Goal: Task Accomplishment & Management: Complete application form

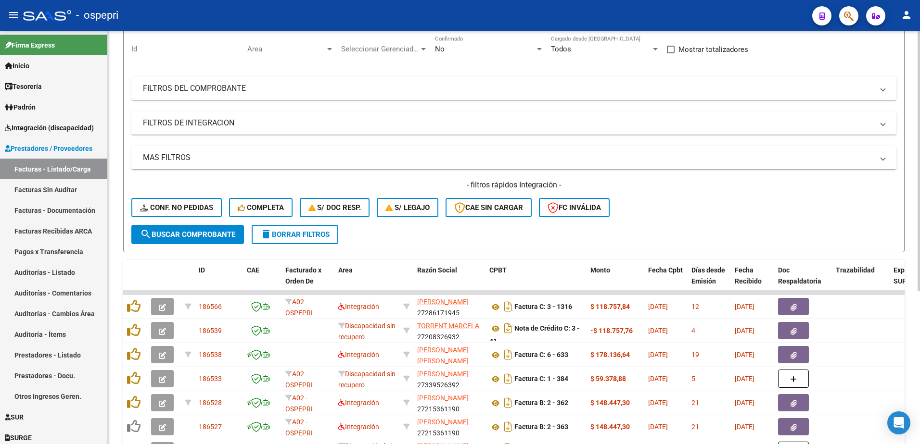
scroll to position [96, 0]
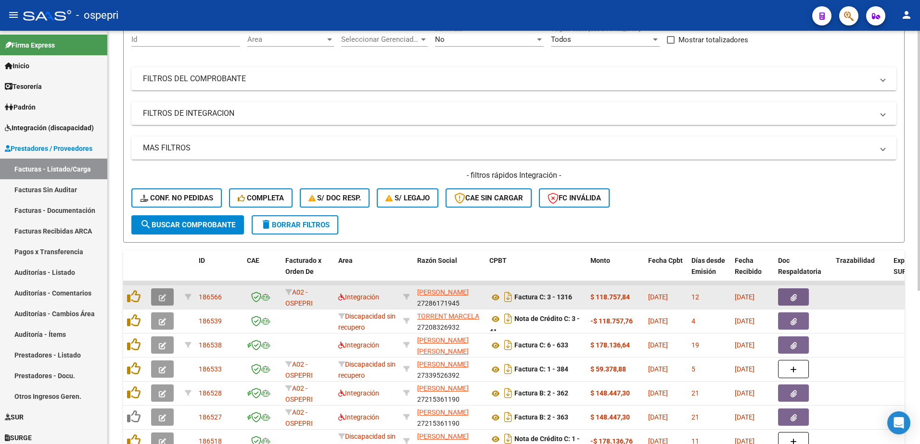
click at [162, 297] on icon "button" at bounding box center [162, 297] width 7 height 7
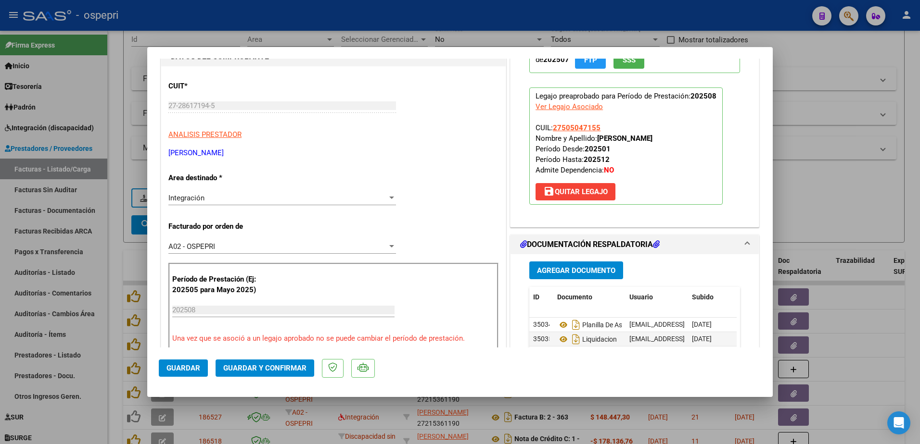
scroll to position [48, 0]
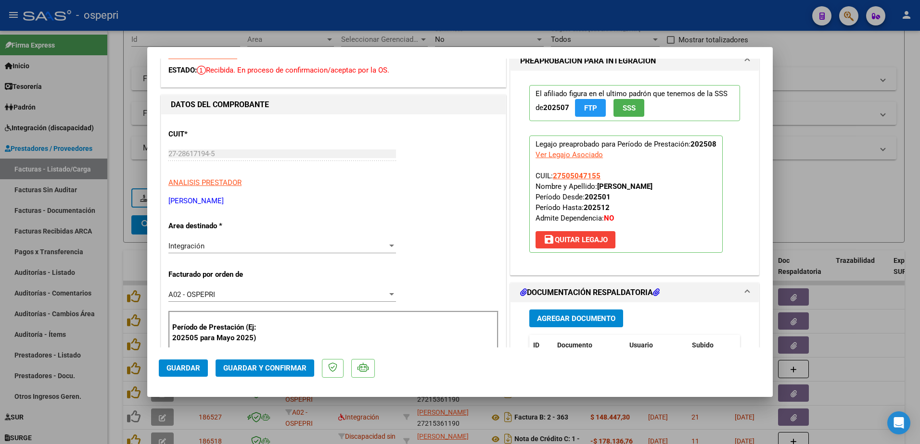
click at [146, 161] on div "COMPROBANTE VER COMPROBANTE ESTADO: Recibida. En proceso de confirmacion/acepta…" at bounding box center [460, 222] width 920 height 444
click at [866, 54] on div at bounding box center [460, 222] width 920 height 444
type input "$ 0,00"
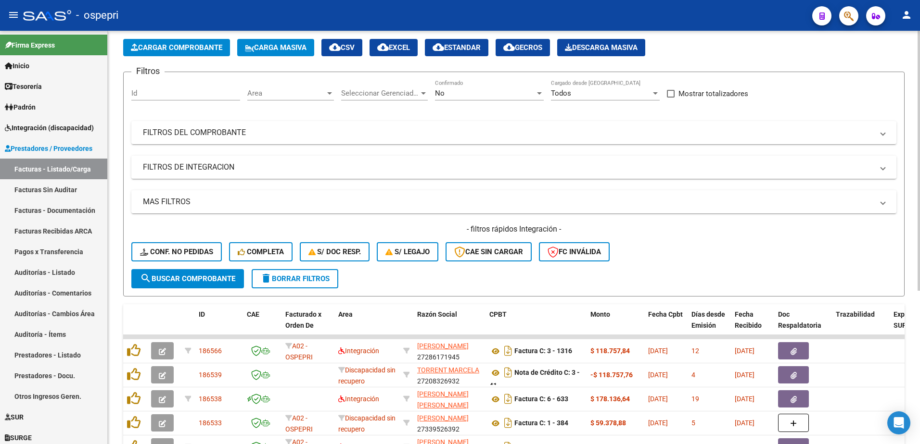
scroll to position [0, 0]
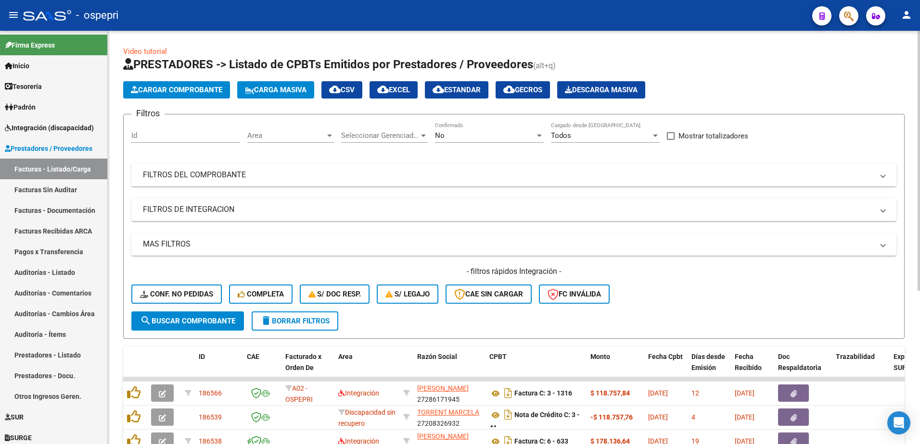
drag, startPoint x: 882, startPoint y: 176, endPoint x: 793, endPoint y: 181, distance: 88.7
click at [882, 177] on span at bounding box center [883, 175] width 4 height 11
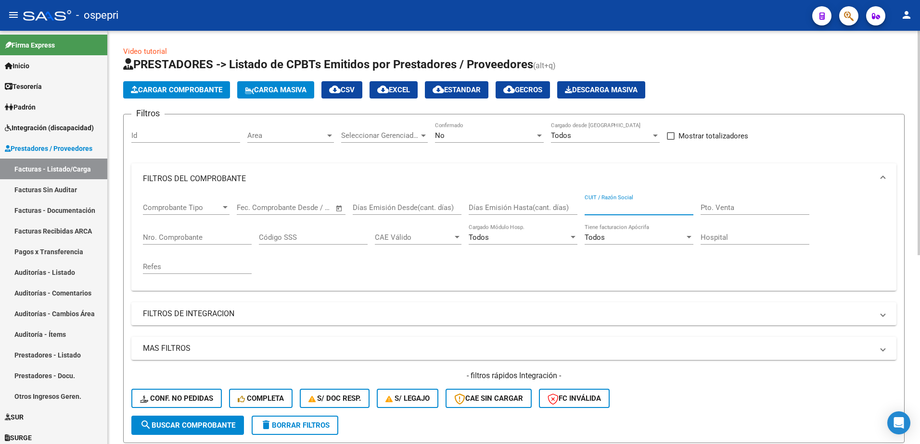
paste input "27-28617194-5"
type input "27286171945"
click at [212, 426] on span "search Buscar Comprobante" at bounding box center [187, 425] width 95 height 9
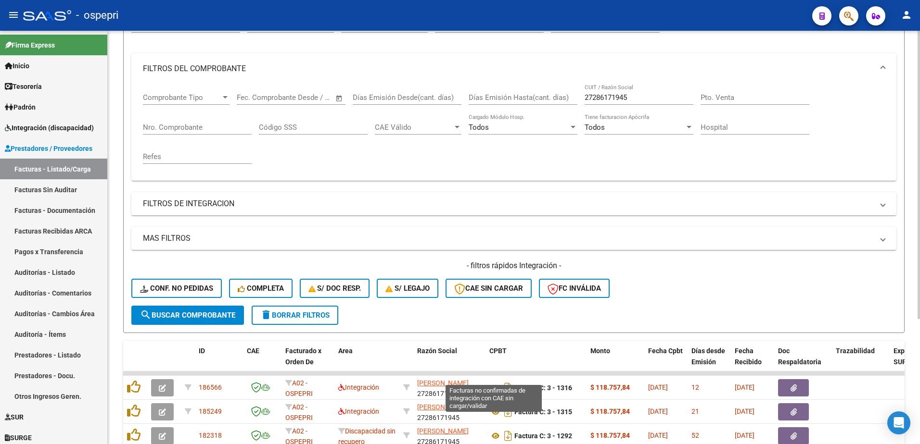
scroll to position [144, 0]
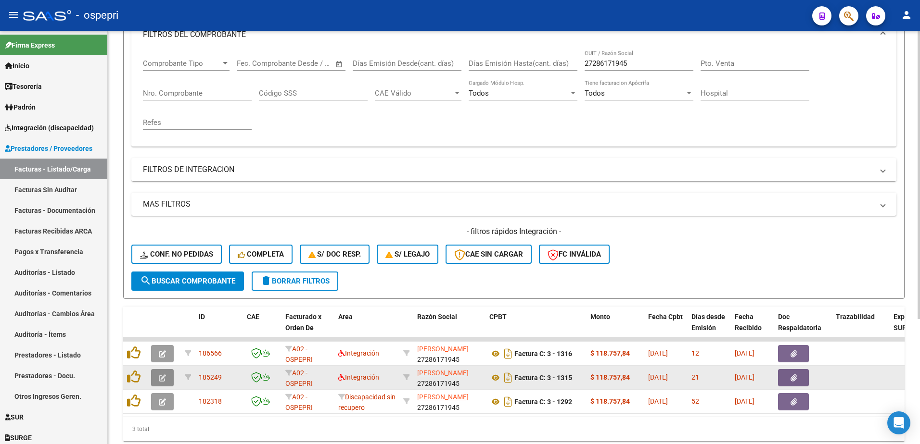
click at [157, 374] on button "button" at bounding box center [162, 377] width 23 height 17
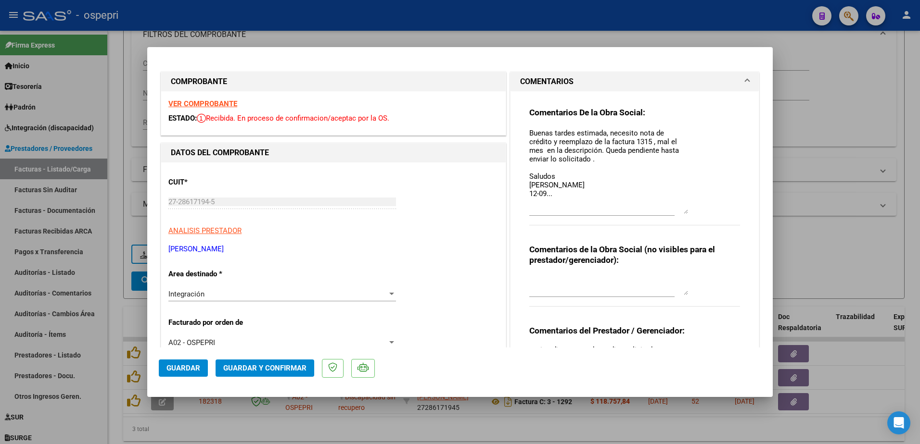
drag, startPoint x: 681, startPoint y: 146, endPoint x: 684, endPoint y: 213, distance: 66.9
click at [684, 213] on div "Comentarios De la Obra Social: Buenas tardes estimada, necesito nota de crédito…" at bounding box center [634, 171] width 211 height 129
click at [220, 105] on strong "VER COMPROBANTE" at bounding box center [202, 104] width 69 height 9
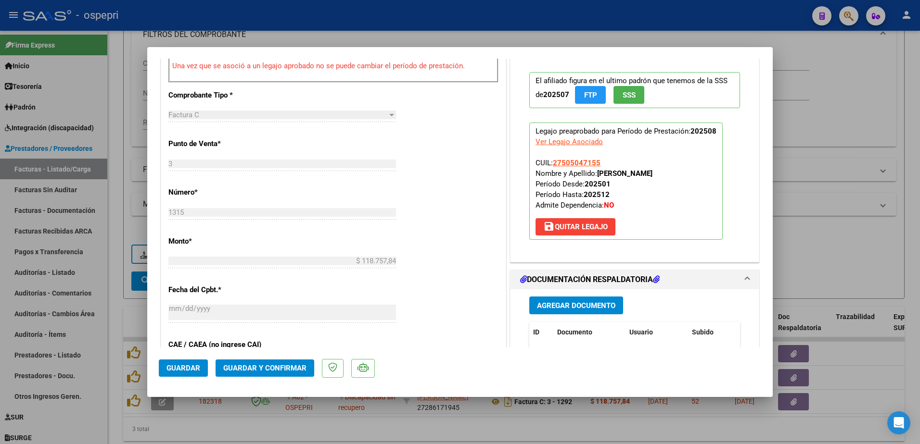
scroll to position [433, 0]
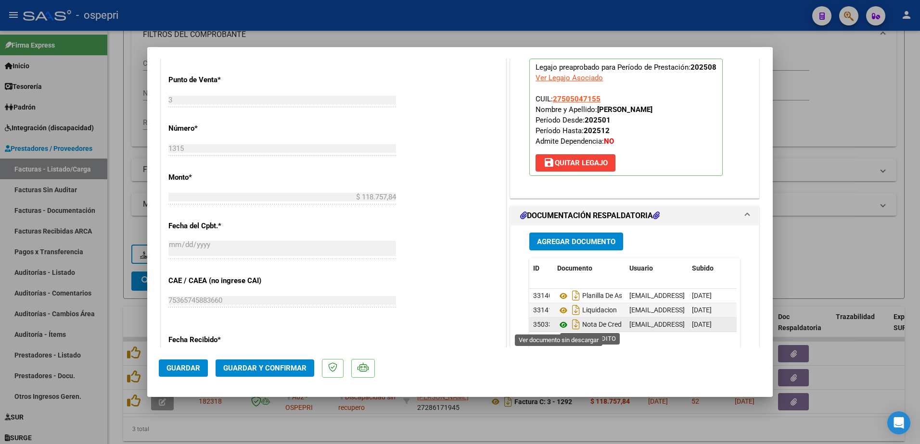
click at [558, 326] on icon at bounding box center [563, 325] width 13 height 12
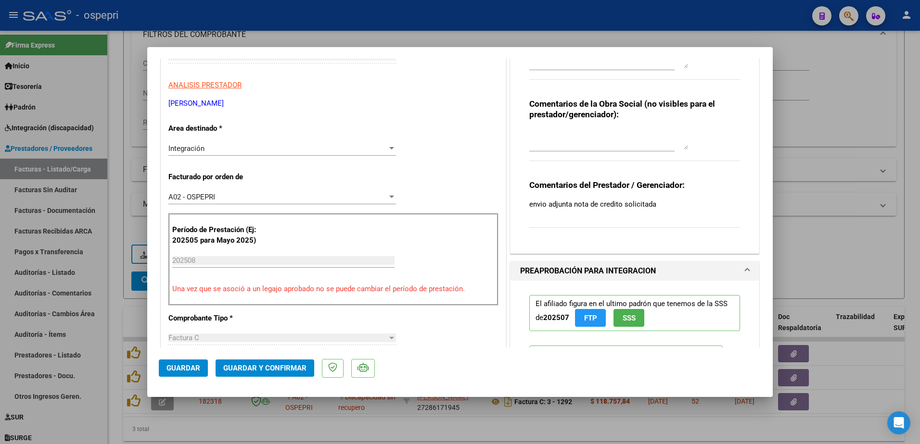
scroll to position [96, 0]
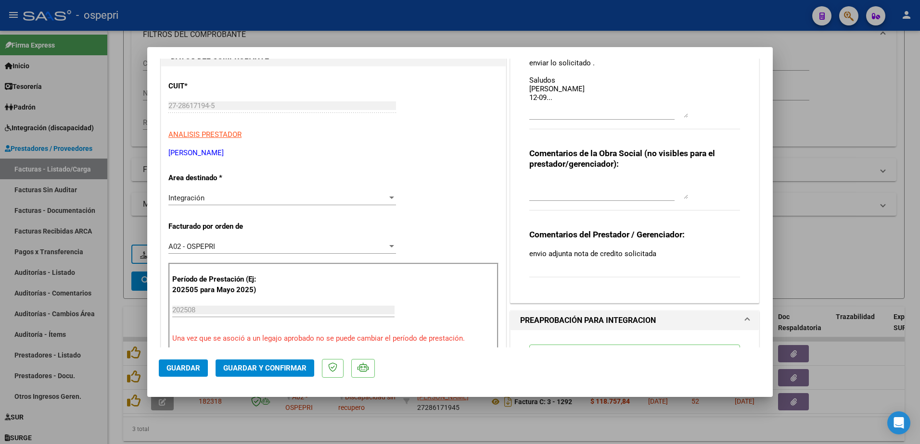
click at [390, 197] on div at bounding box center [391, 198] width 5 height 2
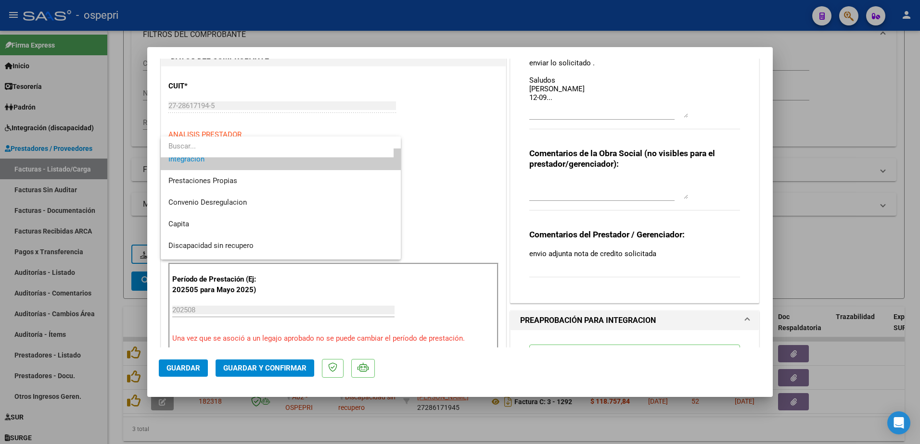
scroll to position [93, 0]
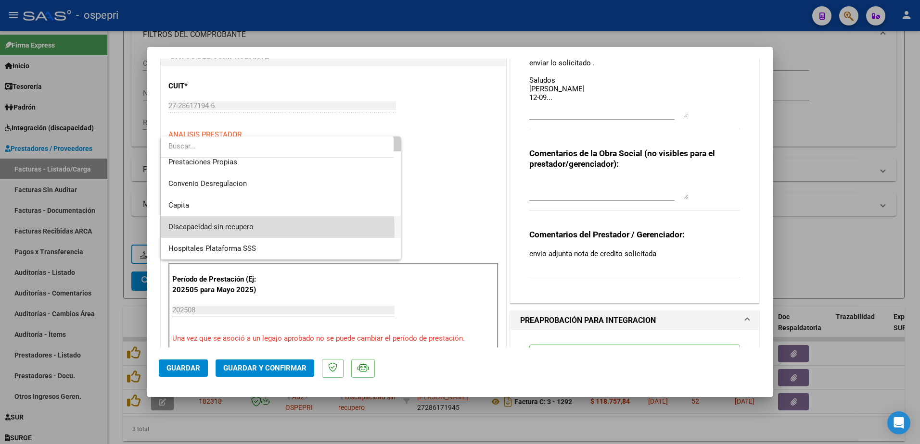
click at [260, 229] on span "Discapacidad sin recupero" at bounding box center [280, 227] width 225 height 22
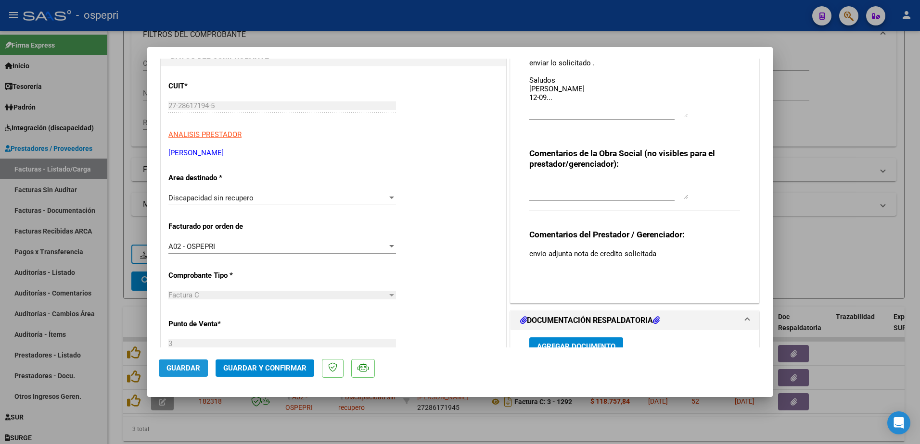
click at [176, 368] on span "Guardar" at bounding box center [183, 368] width 34 height 9
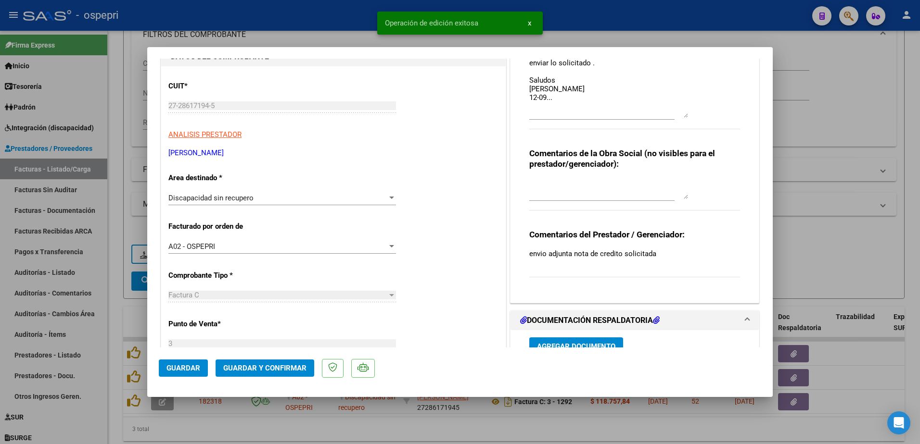
type input "$ 0,00"
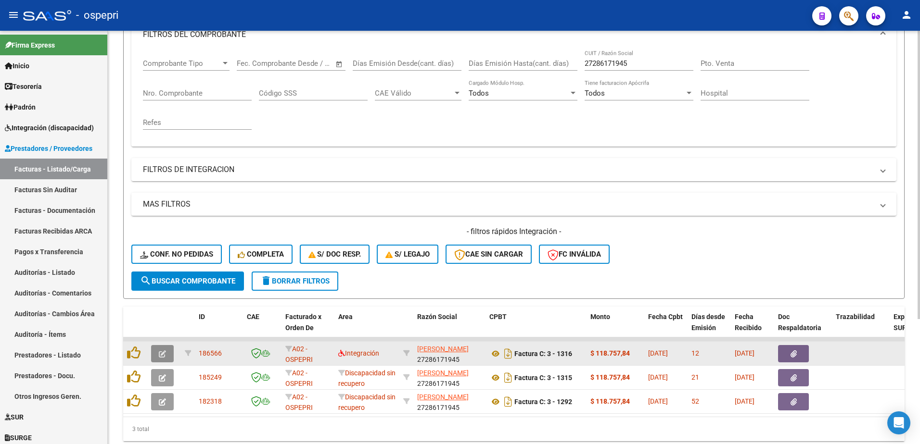
click at [163, 355] on icon "button" at bounding box center [162, 354] width 7 height 7
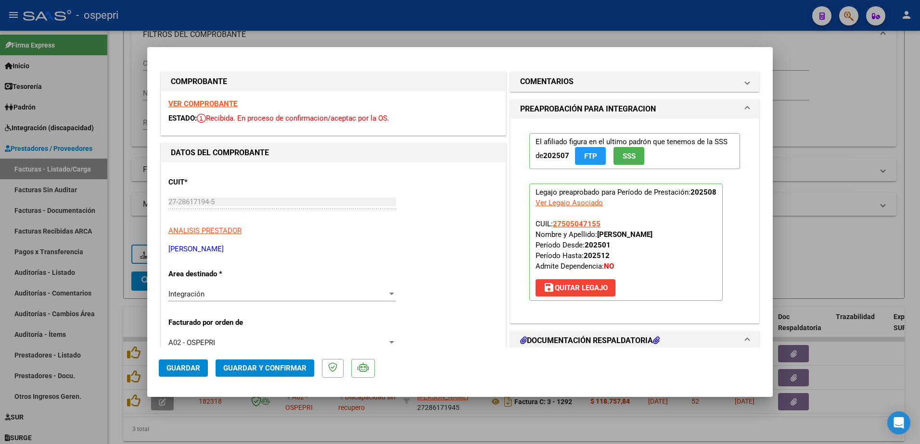
click at [210, 106] on strong "VER COMPROBANTE" at bounding box center [202, 104] width 69 height 9
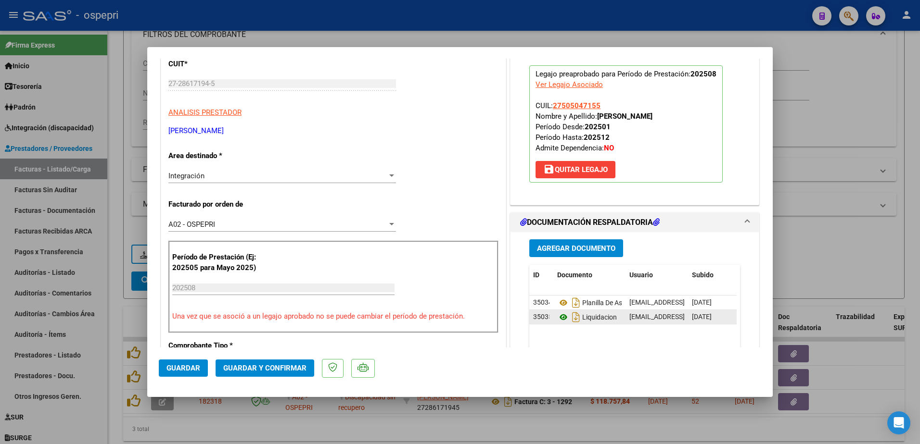
scroll to position [192, 0]
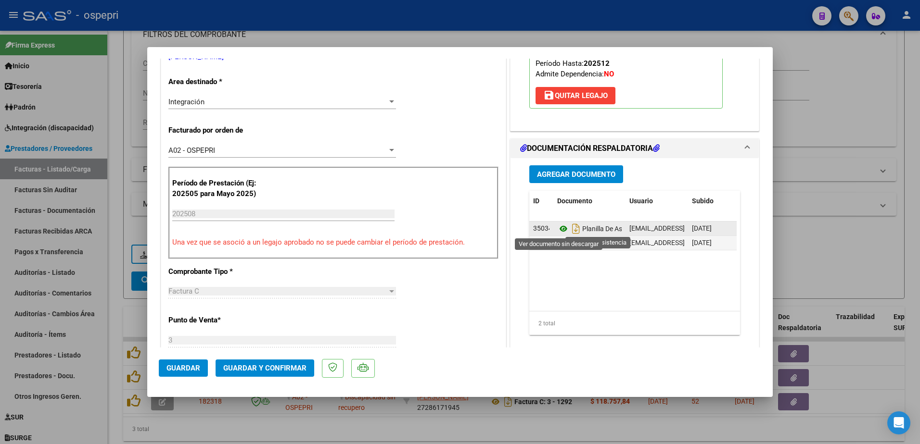
click at [560, 229] on icon at bounding box center [563, 229] width 13 height 12
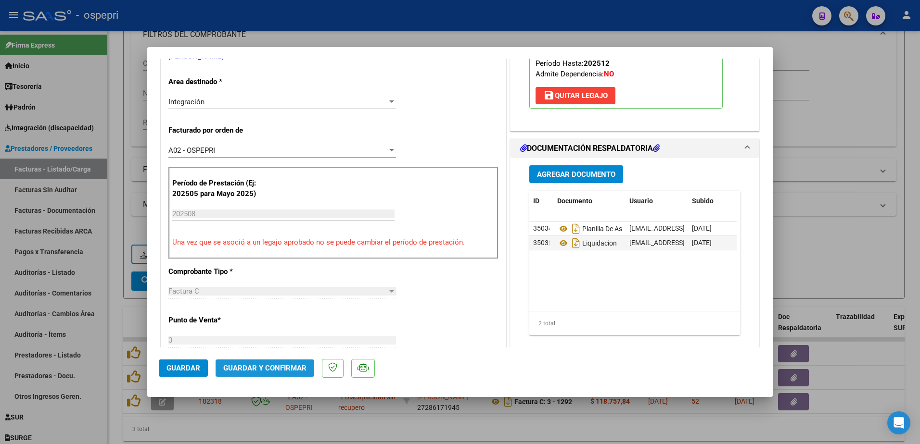
click at [259, 367] on span "Guardar y Confirmar" at bounding box center [264, 368] width 83 height 9
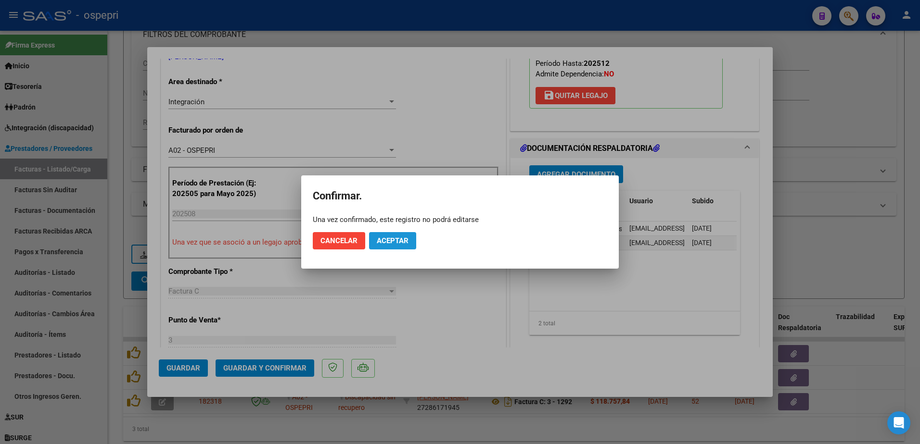
click at [391, 240] on span "Aceptar" at bounding box center [393, 241] width 32 height 9
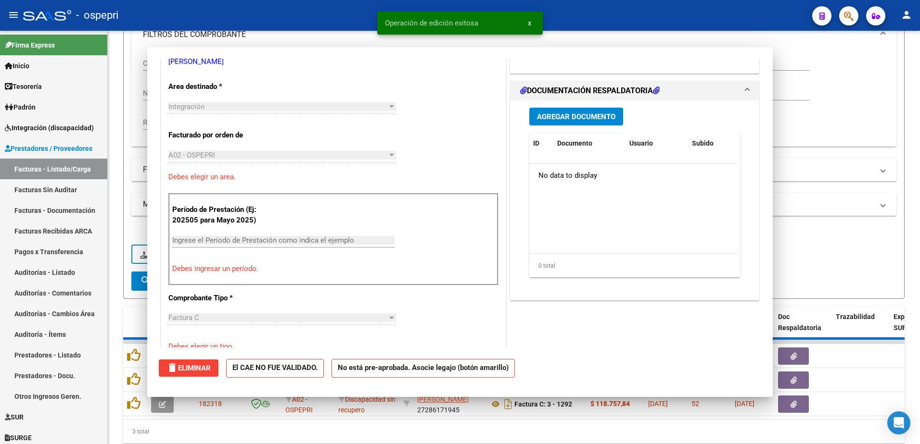
type input "$ 0,00"
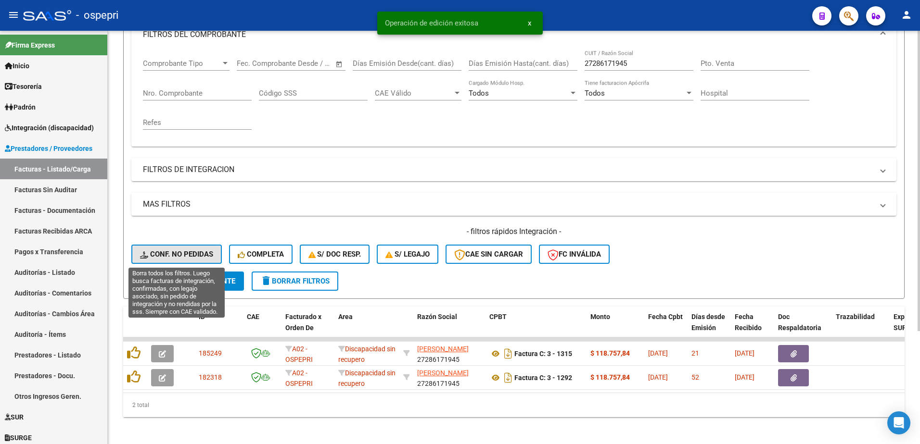
click at [177, 254] on span "Conf. no pedidas" at bounding box center [176, 254] width 73 height 9
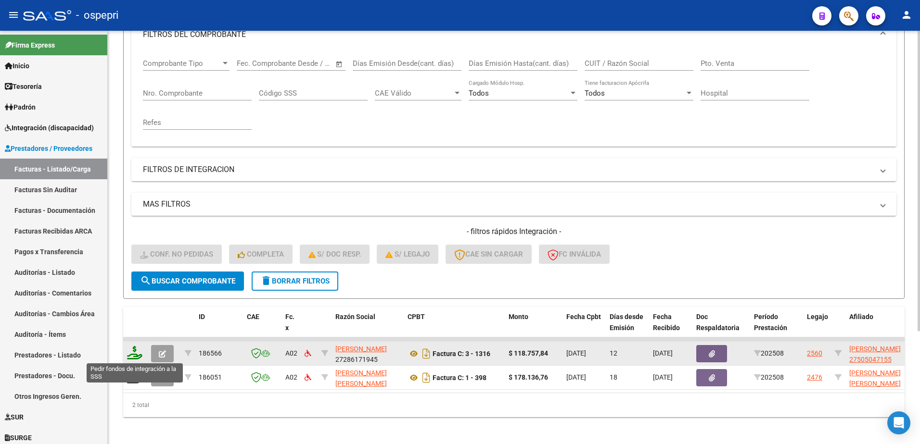
click at [134, 355] on icon at bounding box center [134, 352] width 15 height 13
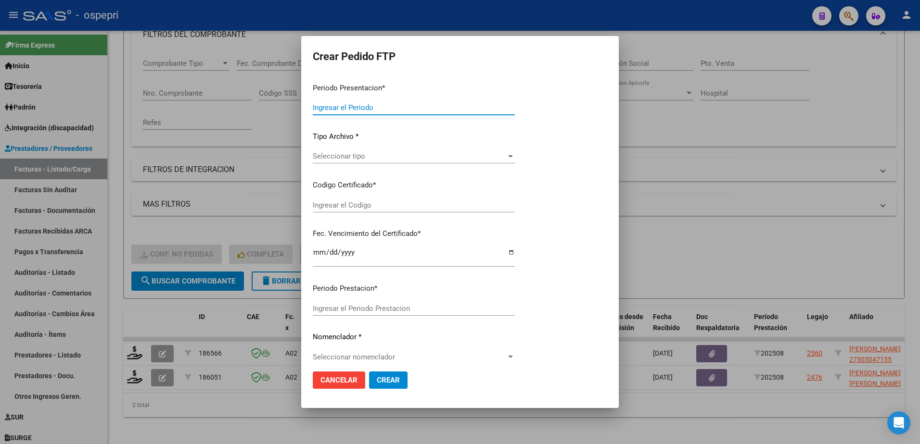
type input "202508"
type input "$ 118.757,84"
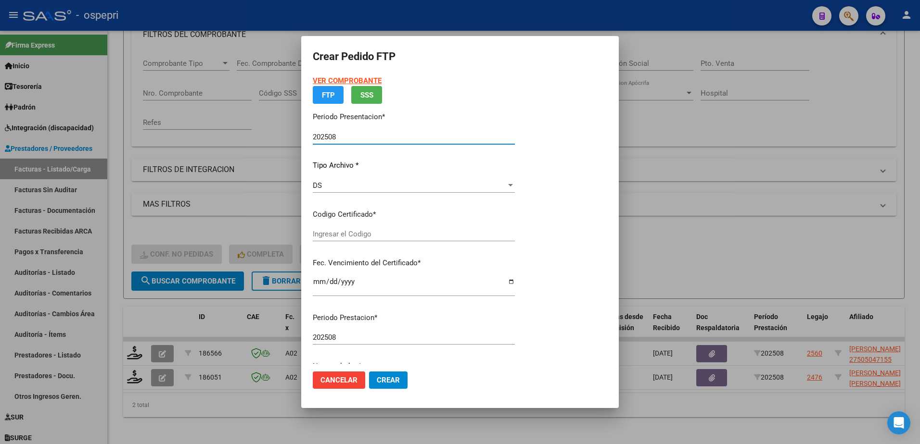
type input "27505047155"
type input "[DATE]"
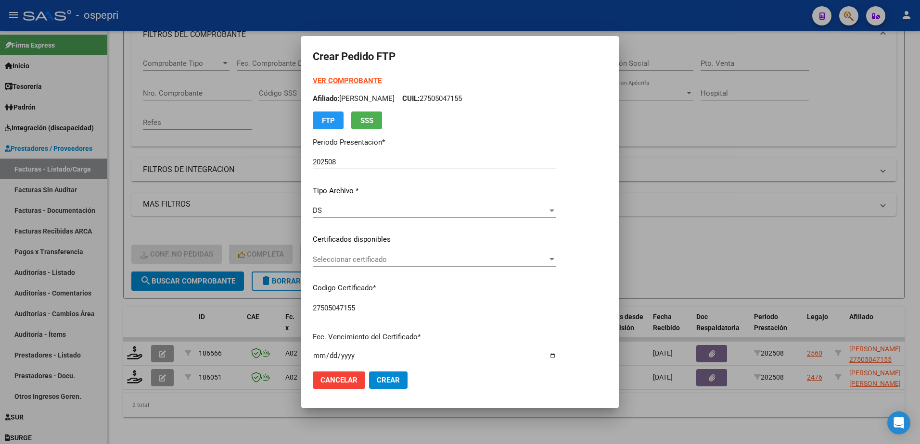
click at [367, 265] on div "Seleccionar certificado Seleccionar certificado" at bounding box center [434, 260] width 243 height 14
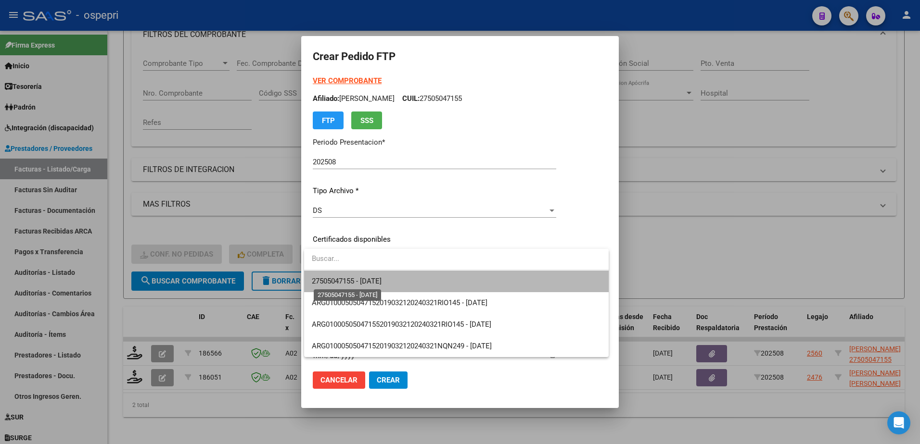
click at [381, 285] on span "27505047155 - [DATE]" at bounding box center [347, 281] width 70 height 9
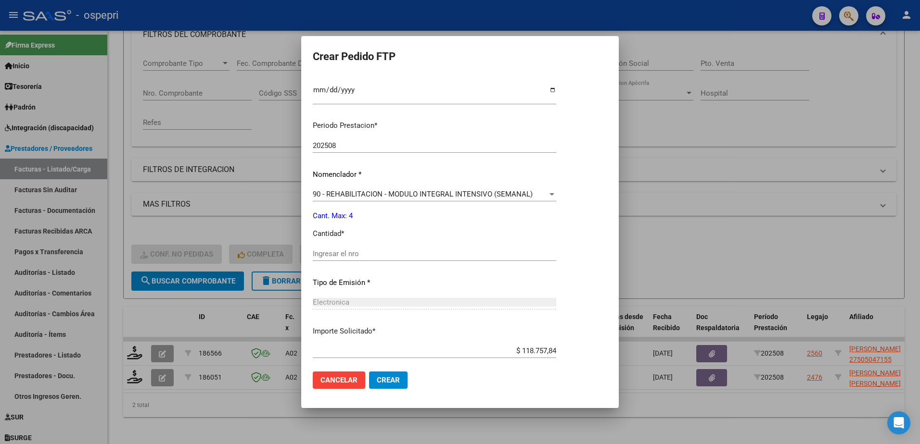
scroll to position [289, 0]
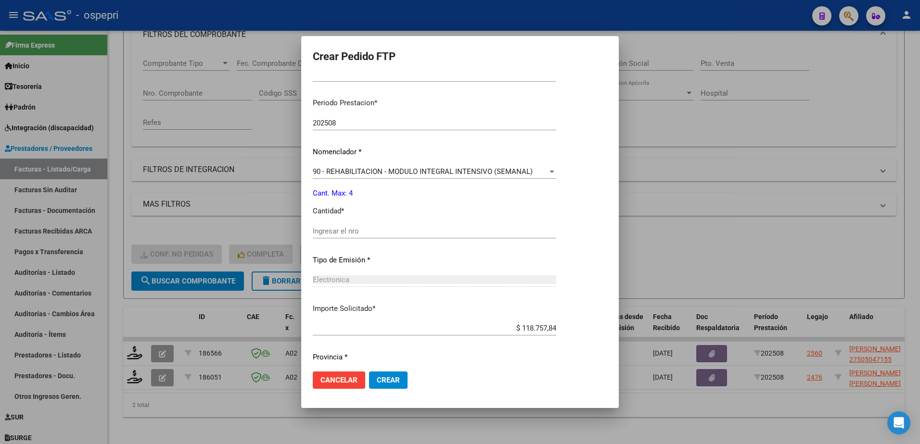
click at [356, 234] on input "Ingresar el nro" at bounding box center [434, 231] width 243 height 9
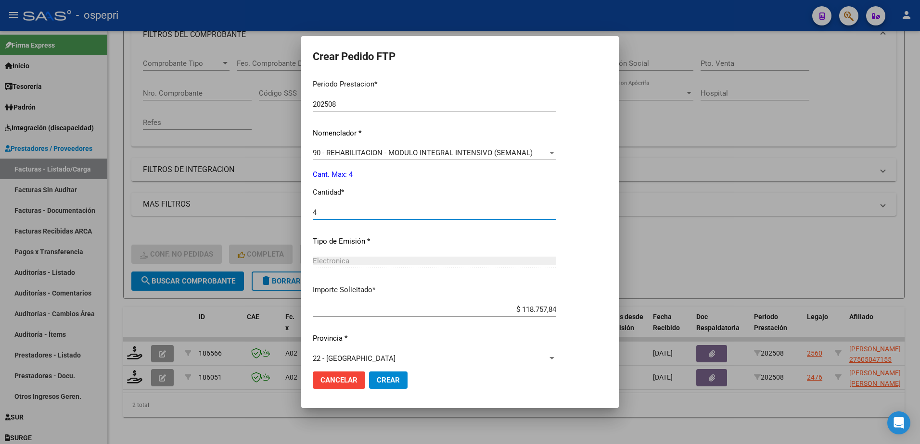
scroll to position [318, 0]
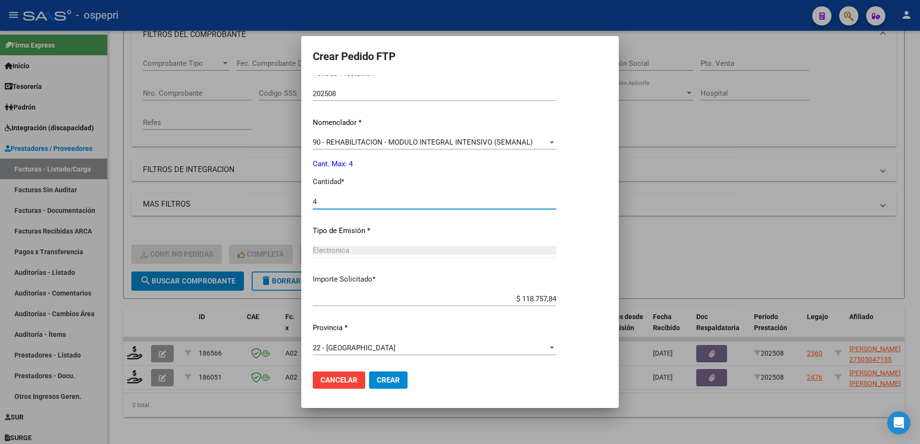
type input "4"
click at [384, 382] on span "Crear" at bounding box center [388, 380] width 23 height 9
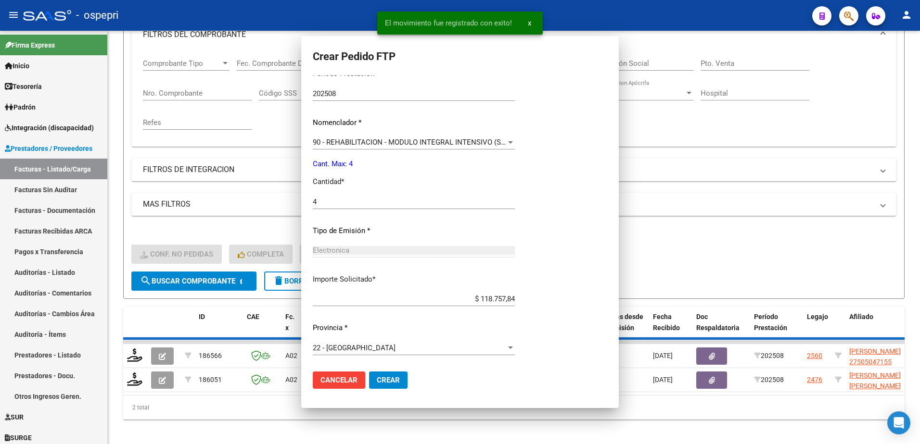
scroll to position [0, 0]
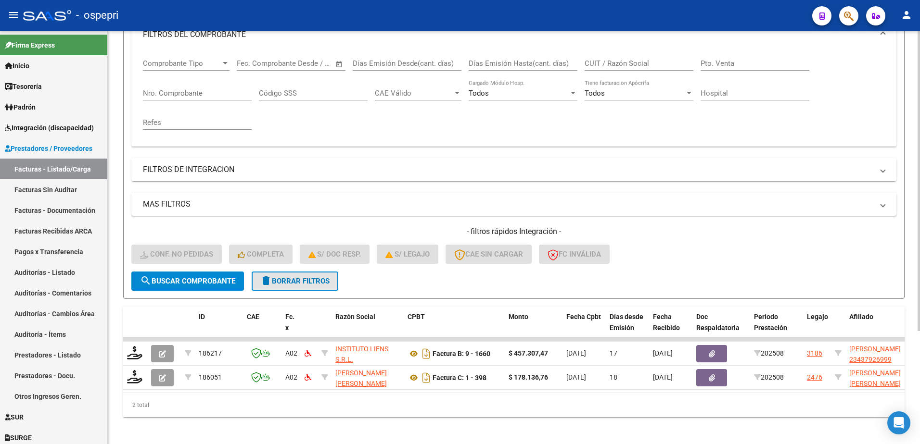
click at [289, 279] on span "delete Borrar Filtros" at bounding box center [294, 281] width 69 height 9
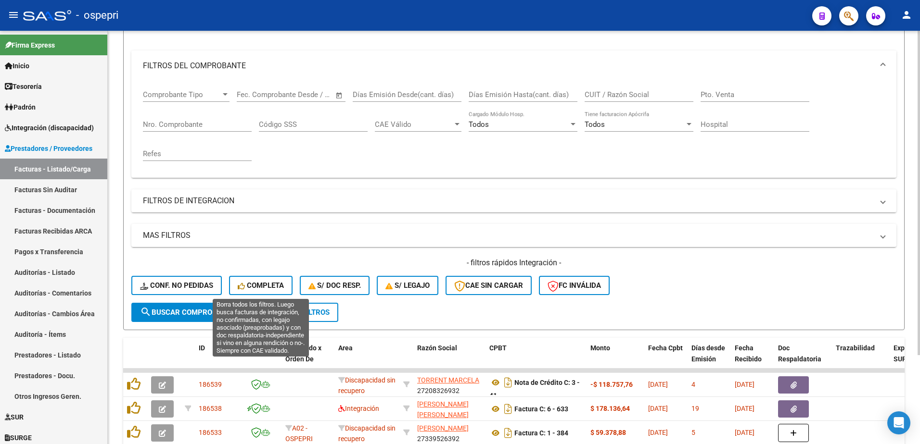
scroll to position [144, 0]
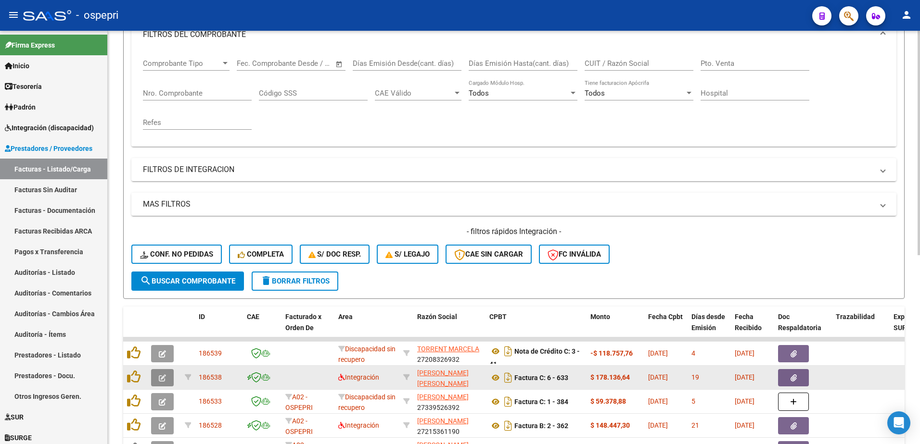
click at [164, 378] on icon "button" at bounding box center [162, 378] width 7 height 7
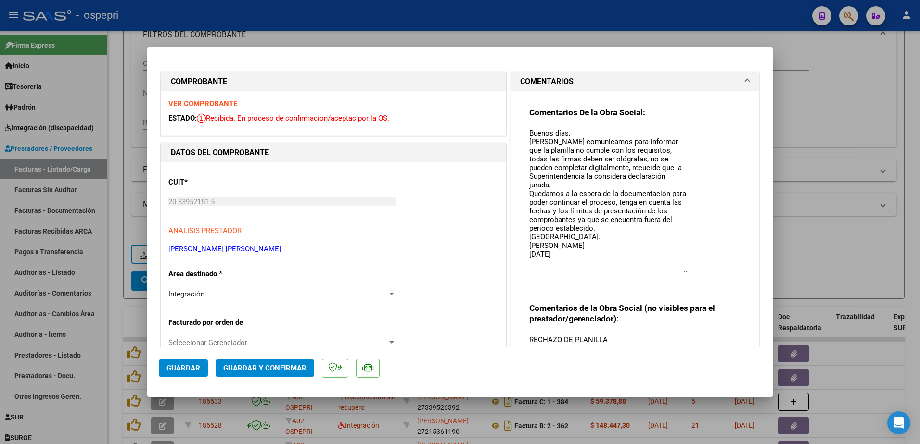
drag, startPoint x: 681, startPoint y: 147, endPoint x: 688, endPoint y: 272, distance: 125.8
click at [688, 272] on div "Comentarios De la Obra Social: Buenos días, [PERSON_NAME] comunicamos para info…" at bounding box center [634, 201] width 211 height 188
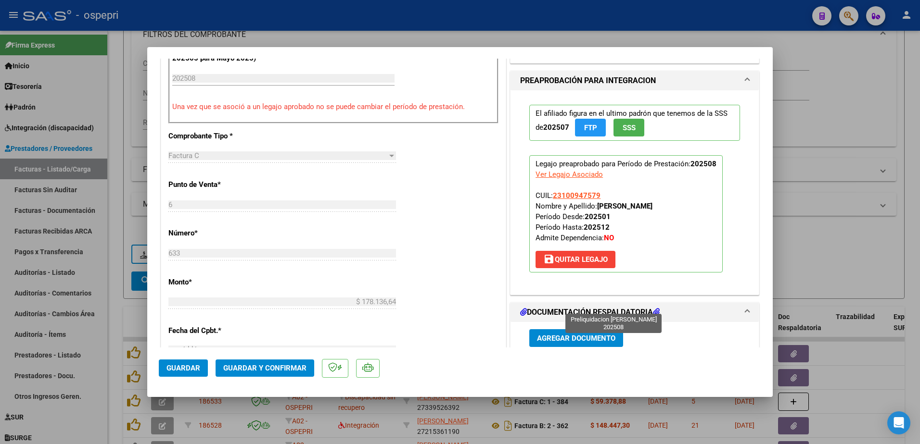
scroll to position [433, 0]
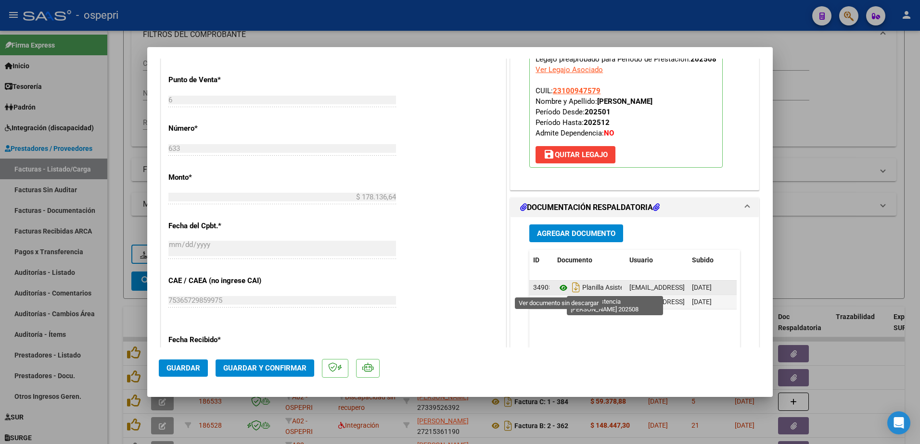
click at [559, 286] on icon at bounding box center [563, 288] width 13 height 12
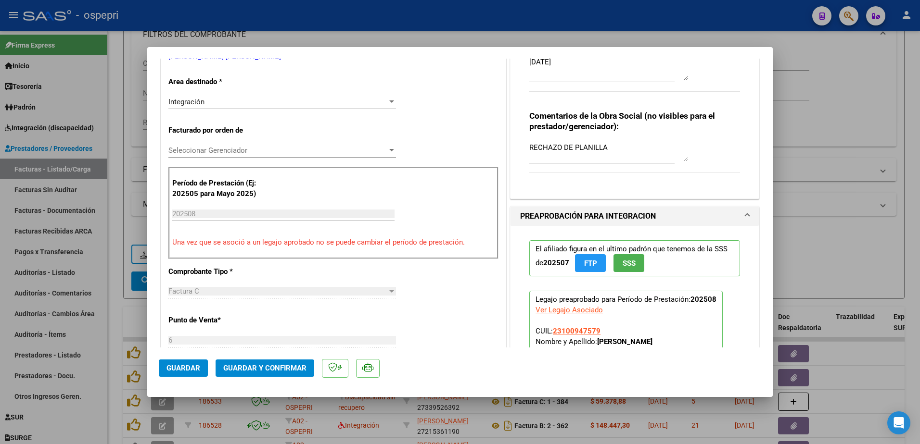
scroll to position [0, 0]
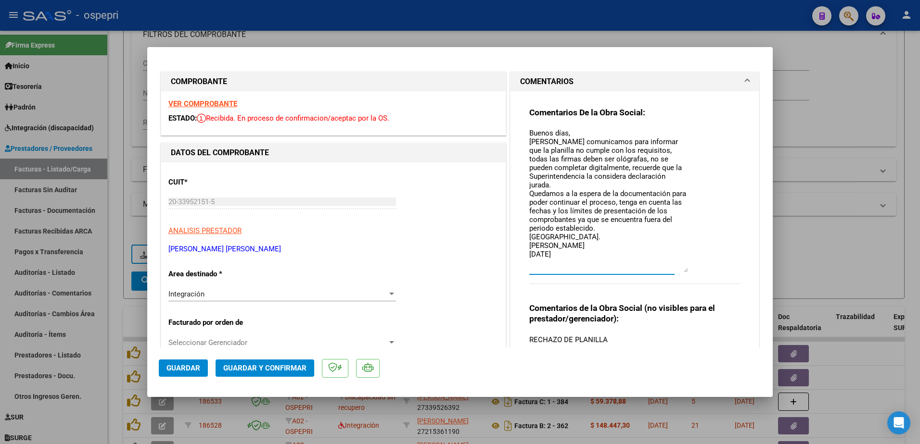
click at [566, 245] on textarea "Buenos días, [PERSON_NAME] comunicamos para informar que la planilla no cumple …" at bounding box center [608, 200] width 159 height 145
type textarea "Buenos días, [PERSON_NAME] comunicamos para informar que la planilla no cumple …"
click at [193, 366] on span "Guardar" at bounding box center [183, 368] width 34 height 9
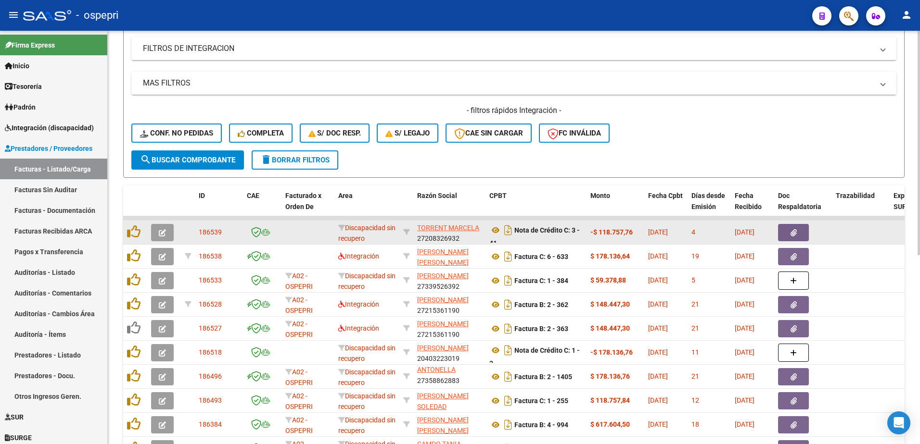
scroll to position [337, 0]
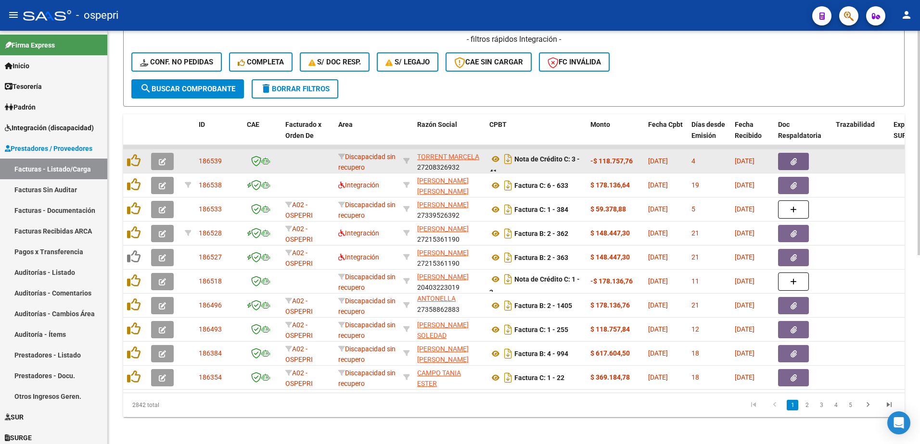
click at [163, 164] on icon "button" at bounding box center [162, 161] width 7 height 7
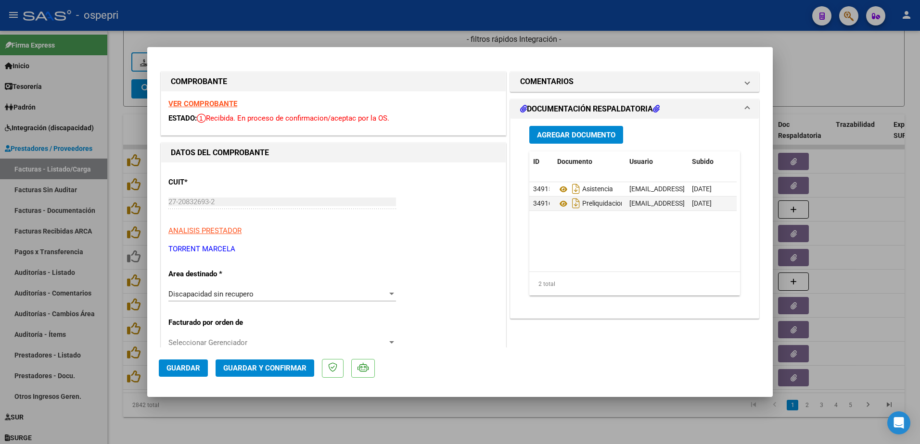
click at [153, 203] on mat-dialog-content "COMPROBANTE VER COMPROBANTE ESTADO: Recibida. En proceso de confirmacion/acepta…" at bounding box center [459, 203] width 625 height 289
click at [838, 58] on div at bounding box center [460, 222] width 920 height 444
type input "$ 0,00"
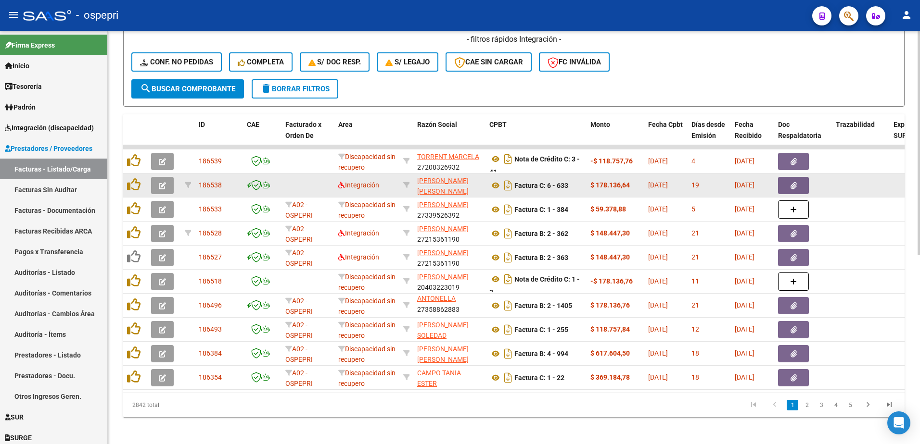
click at [167, 187] on button "button" at bounding box center [162, 185] width 23 height 17
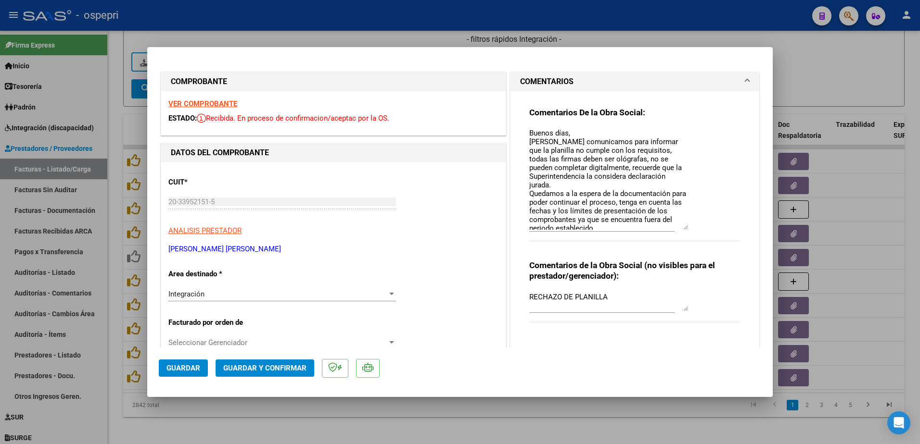
drag, startPoint x: 680, startPoint y: 146, endPoint x: 700, endPoint y: 228, distance: 85.2
click at [700, 228] on div "Comentarios De la Obra Social: Buenos días, [PERSON_NAME] comunicamos para info…" at bounding box center [634, 179] width 211 height 145
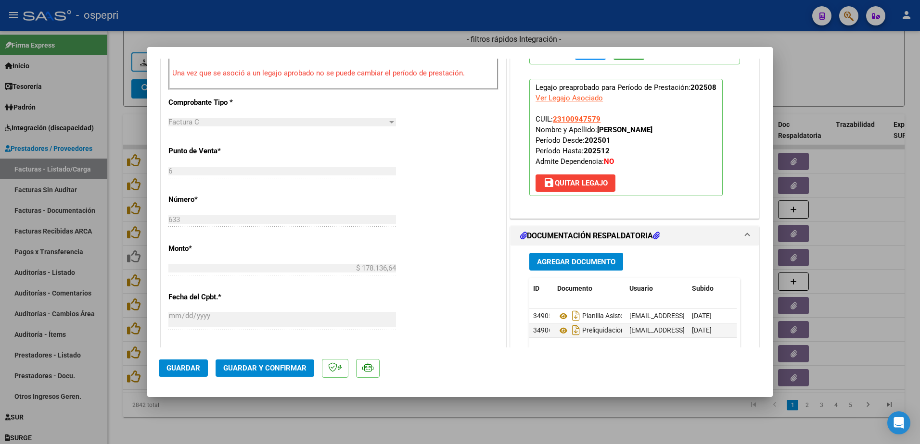
scroll to position [385, 0]
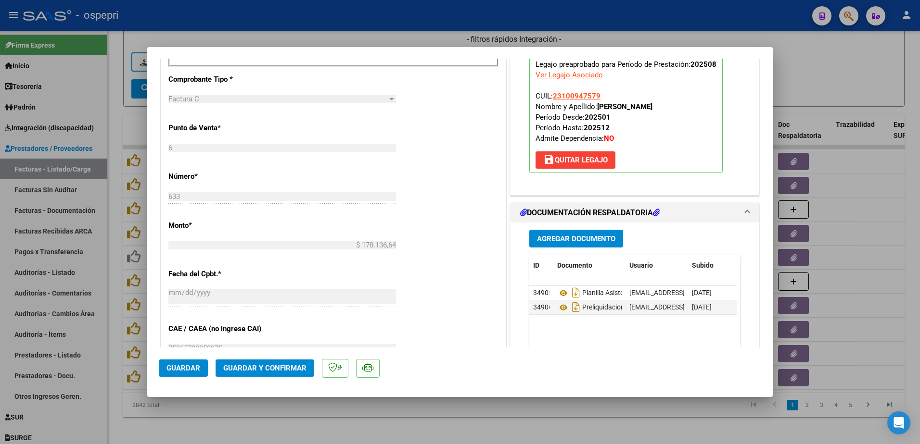
type input "$ 0,00"
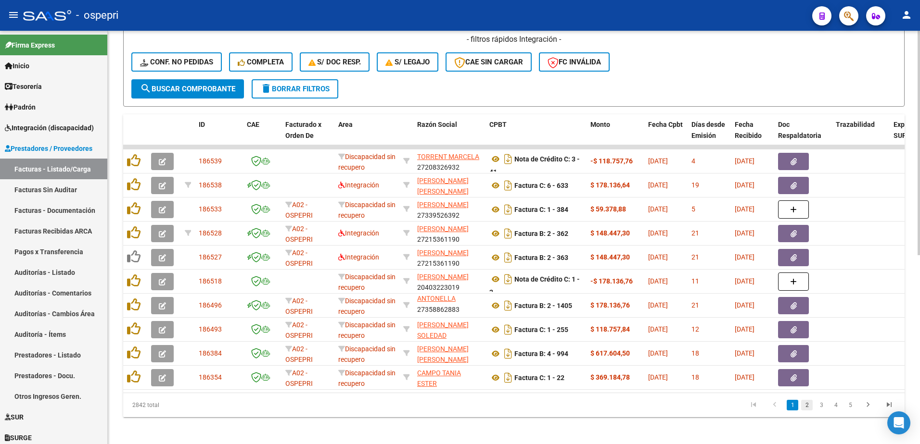
click at [807, 411] on link "2" at bounding box center [807, 405] width 12 height 11
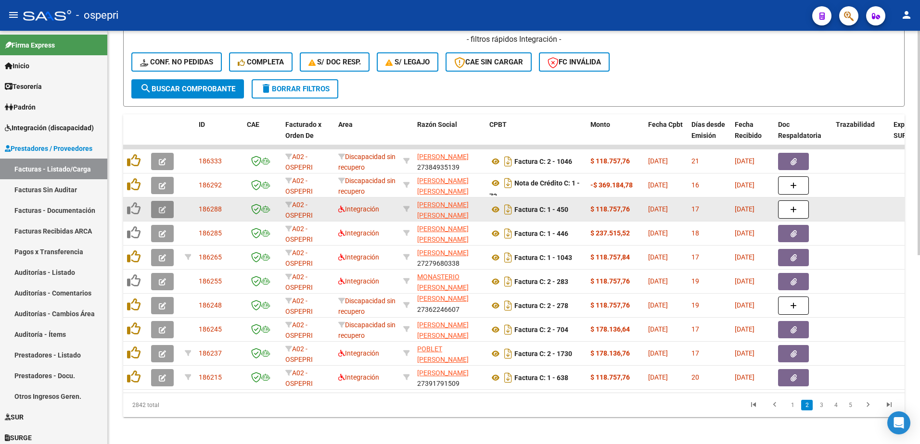
click at [163, 211] on icon "button" at bounding box center [162, 209] width 7 height 7
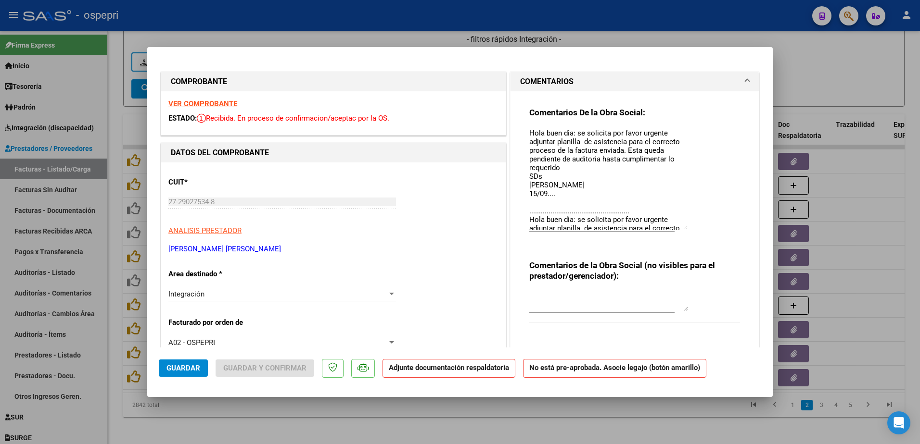
drag, startPoint x: 682, startPoint y: 145, endPoint x: 695, endPoint y: 228, distance: 83.8
click at [695, 228] on div "Comentarios De la Obra Social: Hola buen dìa: se solicita por favor urgente adj…" at bounding box center [634, 179] width 211 height 145
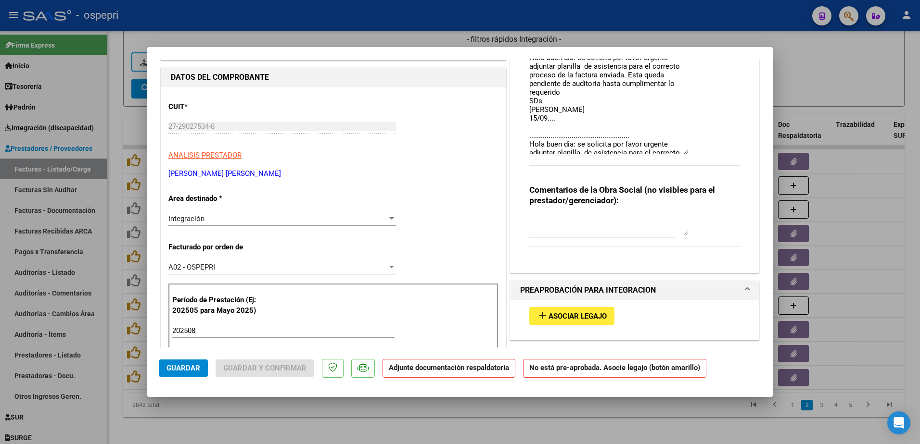
scroll to position [0, 0]
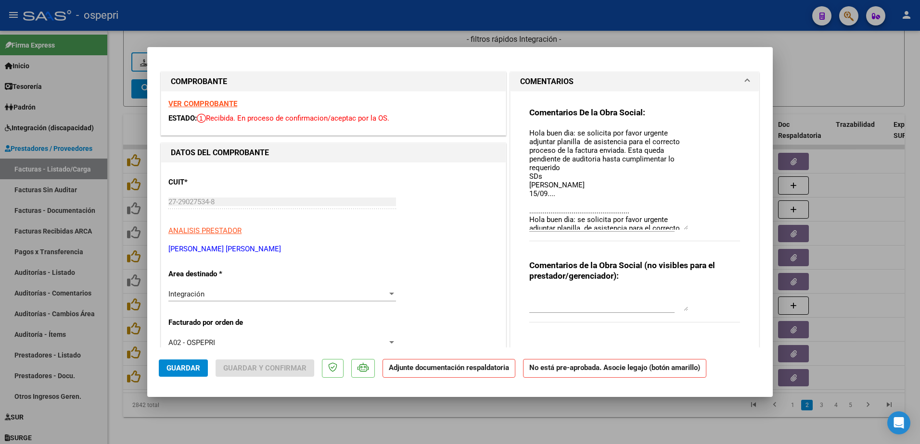
click at [554, 195] on textarea "Hola buen dìa: se solicita por favor urgente adjuntar planilla de asistencia pa…" at bounding box center [608, 179] width 159 height 102
type textarea "Hola buen dìa: se solicita por favor urgente adjuntar planilla de asistencia pa…"
click at [180, 365] on span "Guardar" at bounding box center [183, 368] width 34 height 9
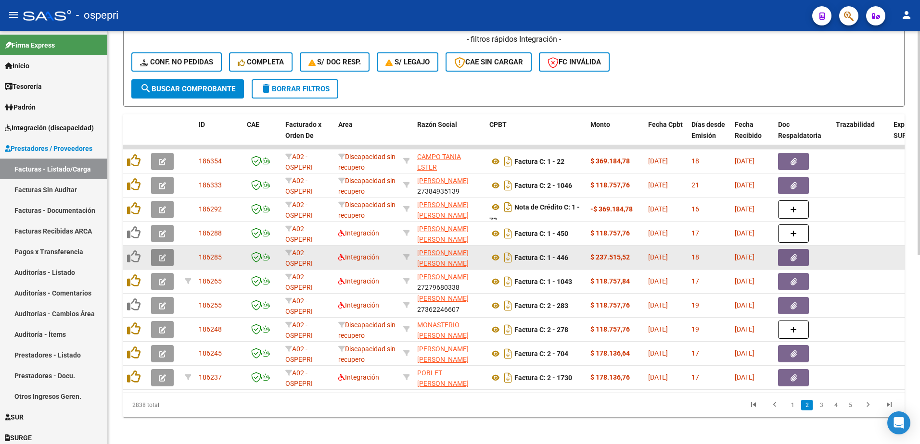
click at [161, 258] on icon "button" at bounding box center [162, 257] width 7 height 7
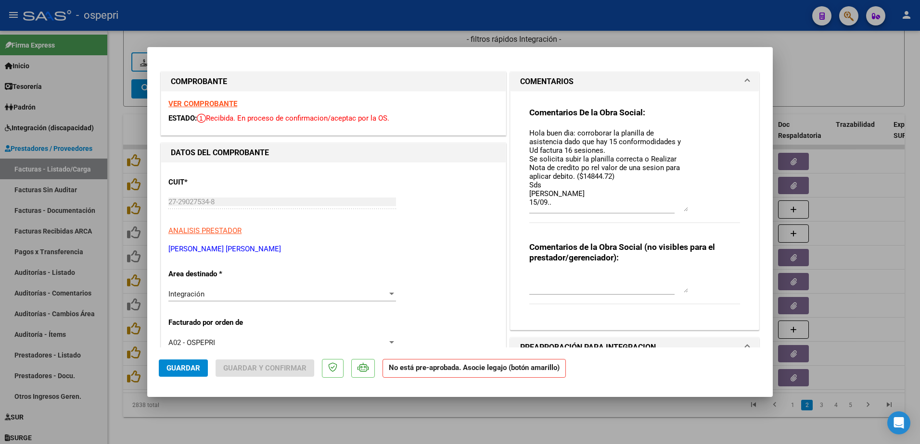
drag, startPoint x: 681, startPoint y: 146, endPoint x: 686, endPoint y: 211, distance: 64.6
click at [686, 211] on div "Comentarios De la Obra Social: Hola buen dìa: corroborar la planilla de asisten…" at bounding box center [634, 170] width 211 height 127
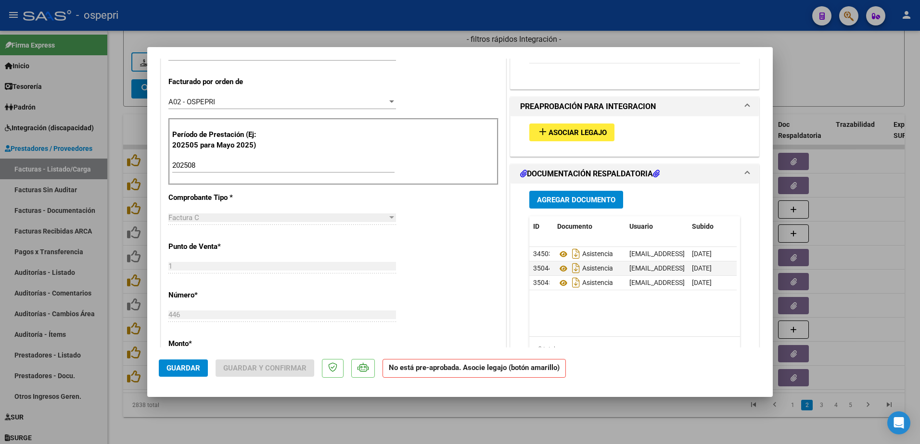
scroll to position [289, 0]
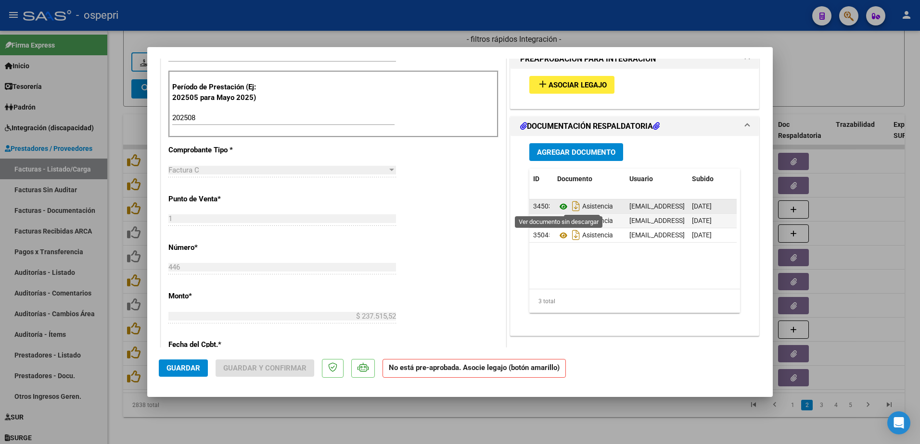
click at [560, 204] on icon at bounding box center [563, 207] width 13 height 12
click at [561, 223] on icon at bounding box center [563, 222] width 13 height 12
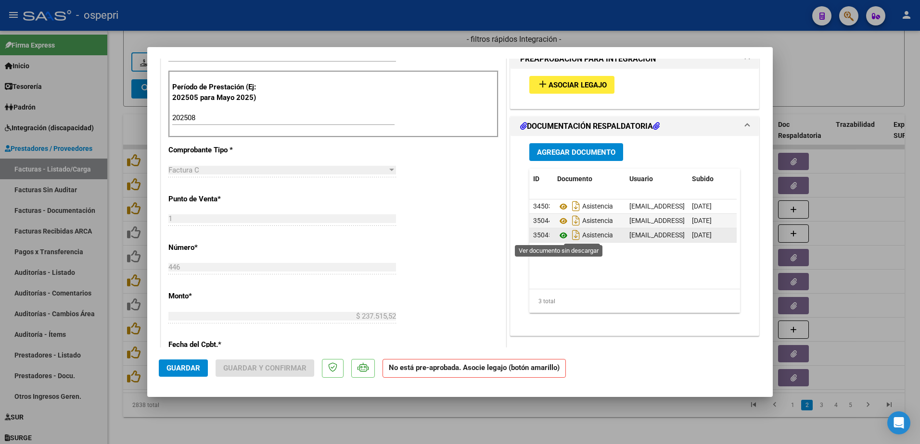
click at [560, 236] on icon at bounding box center [563, 236] width 13 height 12
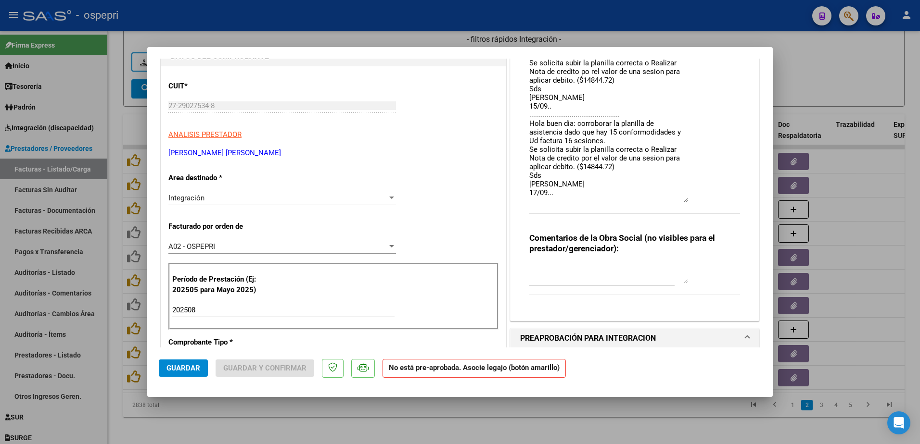
scroll to position [2, 0]
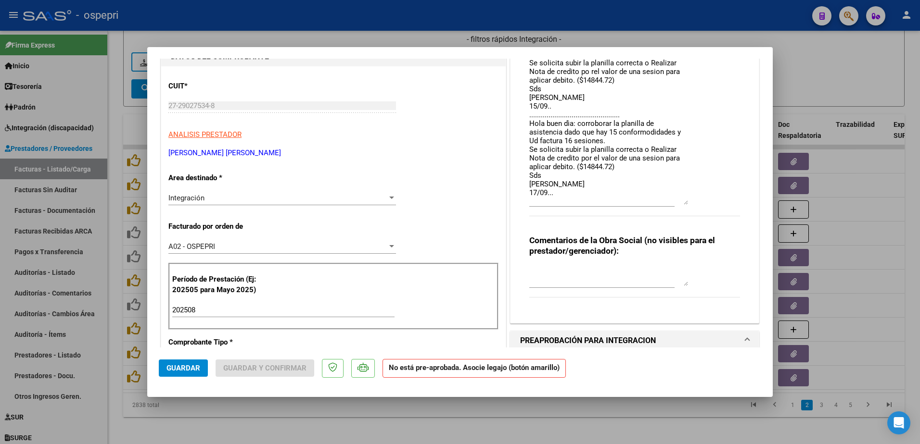
drag, startPoint x: 682, startPoint y: 113, endPoint x: 688, endPoint y: 203, distance: 89.7
click at [688, 203] on div "Comentarios De la Obra Social: Hola buen dìa: corroborar la planilla de asisten…" at bounding box center [634, 119] width 211 height 216
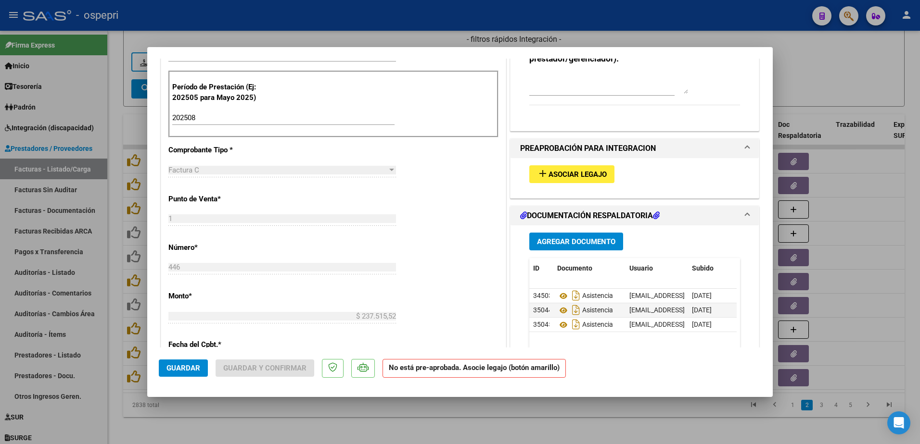
scroll to position [433, 0]
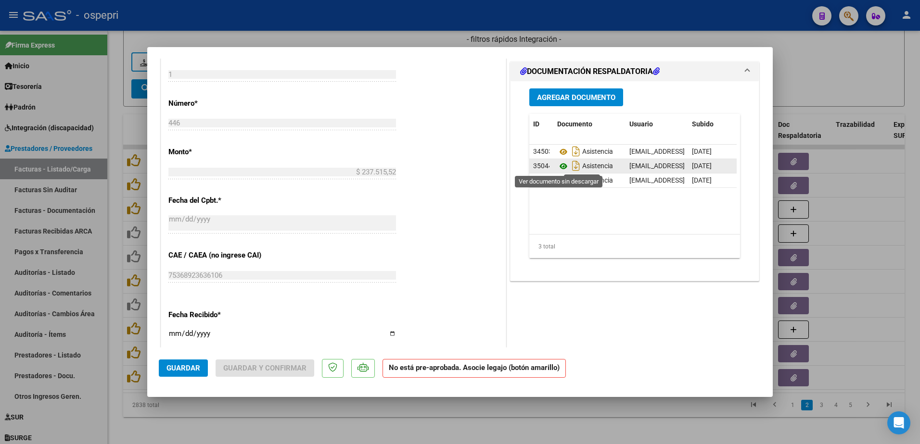
click at [558, 168] on icon at bounding box center [563, 167] width 13 height 12
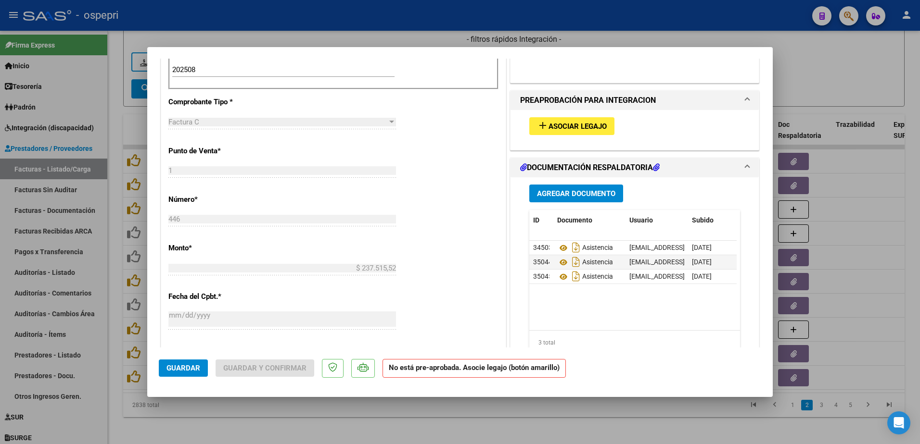
scroll to position [192, 0]
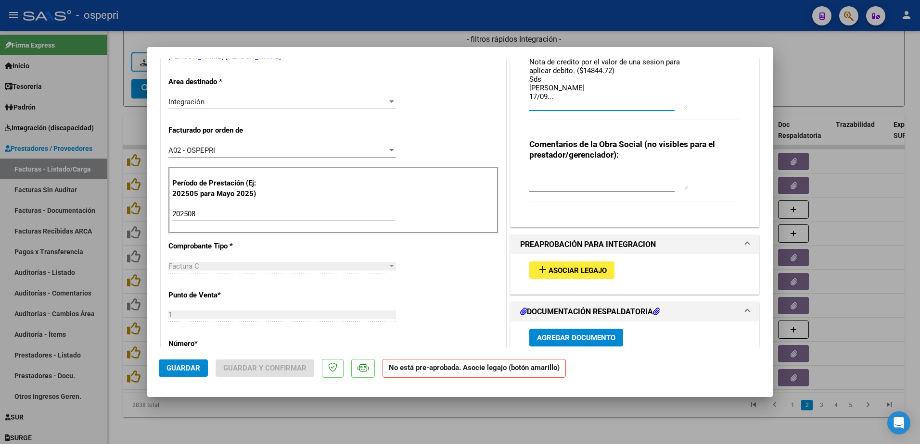
click at [563, 99] on textarea "Hola buen dìa: corroborar la planilla de asistencia dado que hay 15 conformodid…" at bounding box center [608, 22] width 159 height 173
type textarea "Hola buen dìa: corroborar la planilla de asistencia dado que hay 15 conformodid…"
type input "$ 0,00"
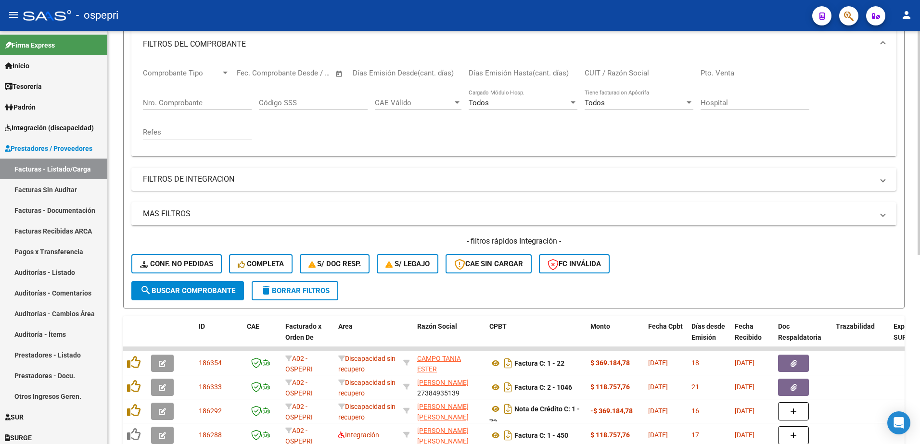
scroll to position [96, 0]
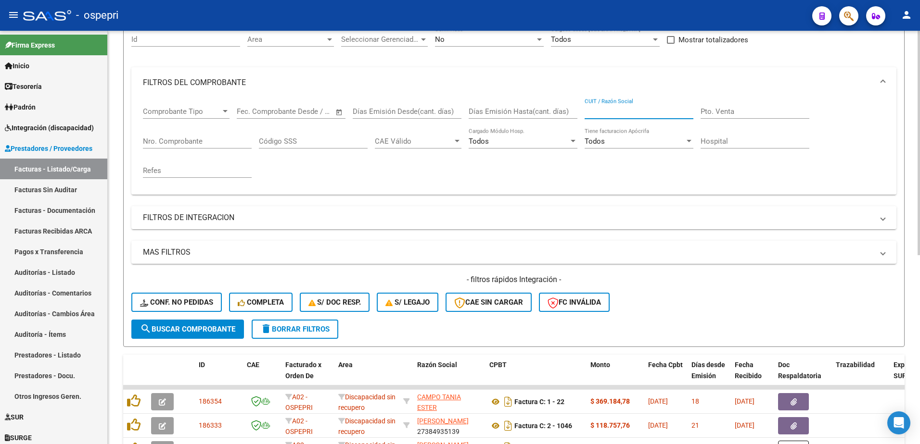
click at [612, 112] on input "CUIT / Razón Social" at bounding box center [638, 111] width 109 height 9
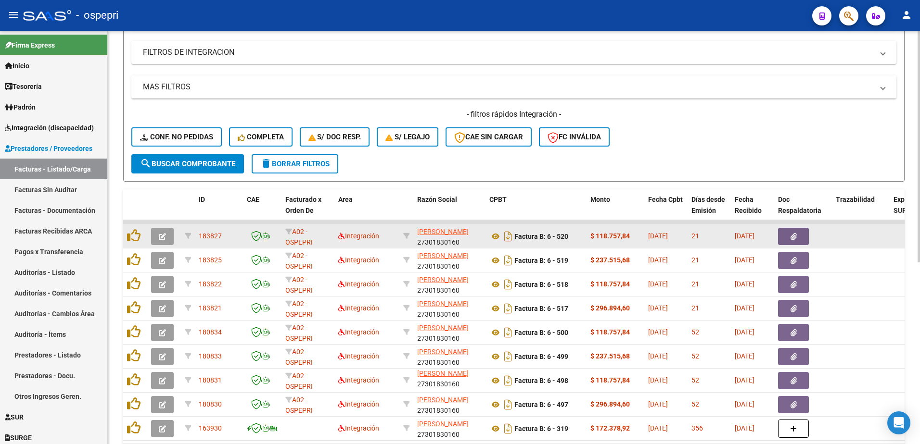
scroll to position [289, 0]
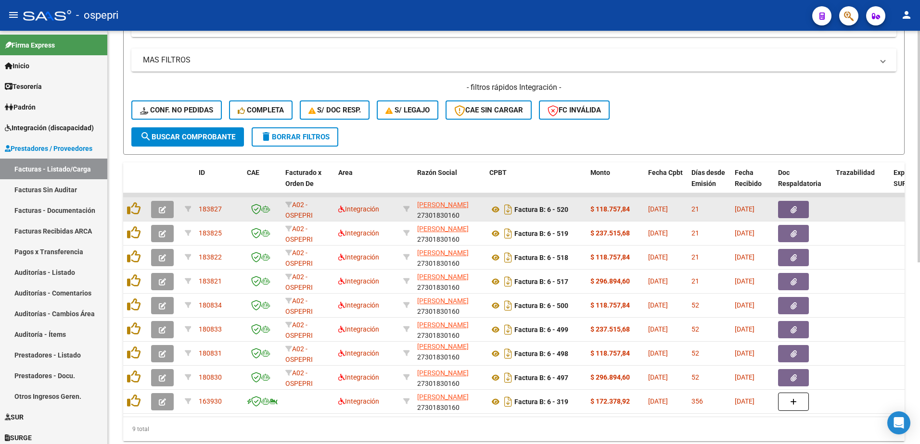
type input "[PERSON_NAME]"
click at [153, 208] on button "button" at bounding box center [162, 209] width 23 height 17
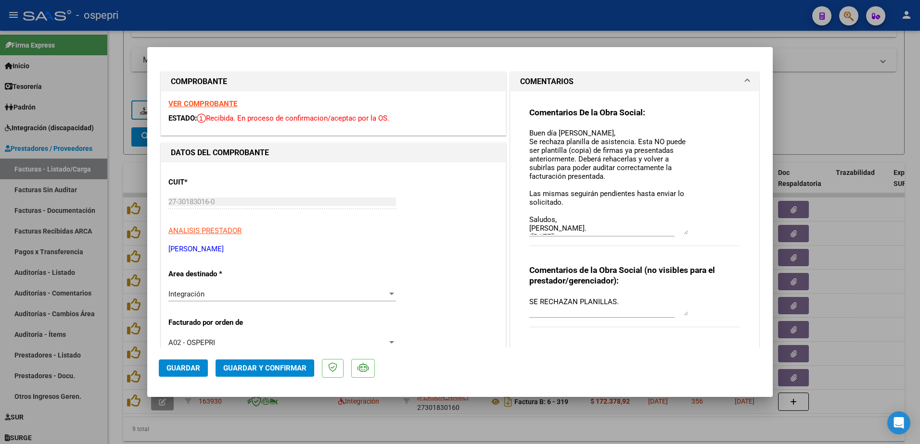
drag, startPoint x: 683, startPoint y: 145, endPoint x: 679, endPoint y: 233, distance: 87.6
click at [679, 233] on textarea "Buen día [PERSON_NAME], Se rechaza planilla de asistencia. Esta NO puede ser pl…" at bounding box center [608, 181] width 159 height 107
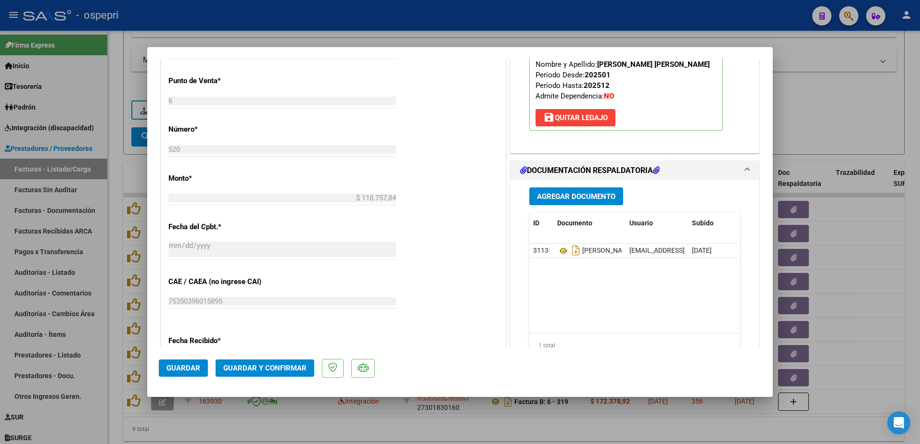
scroll to position [433, 0]
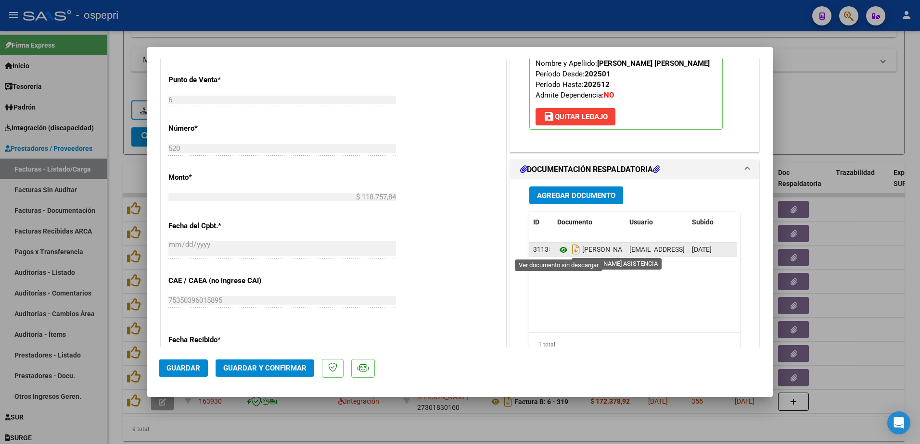
click at [558, 249] on icon at bounding box center [563, 250] width 13 height 12
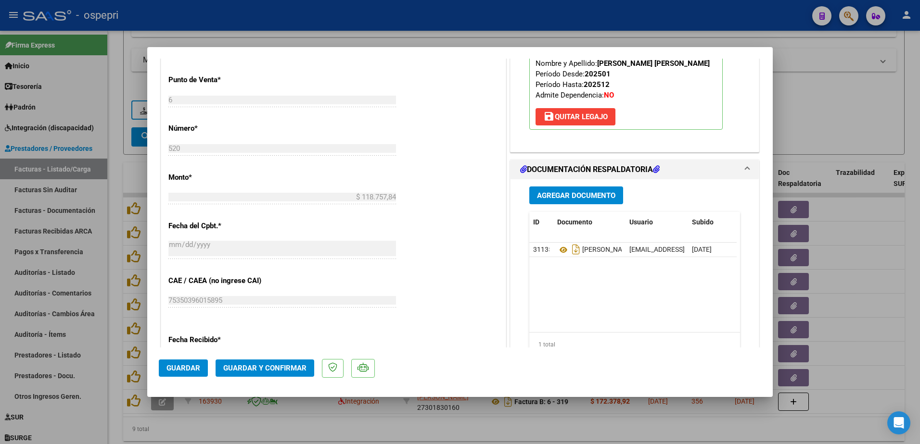
type input "$ 0,00"
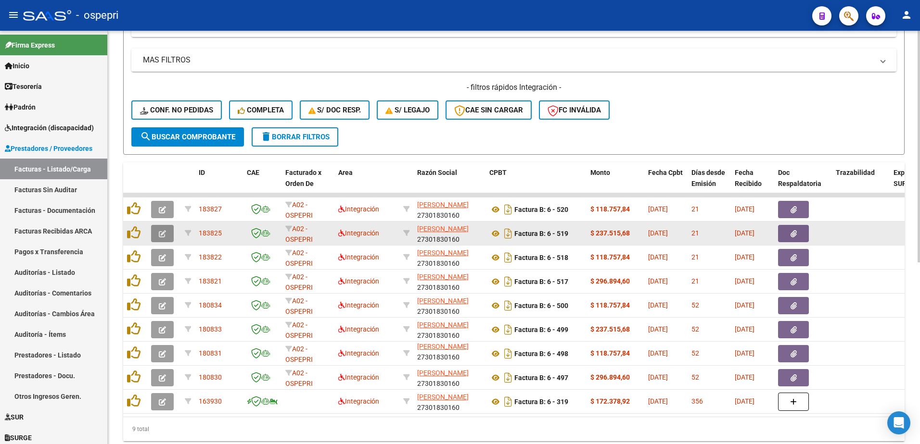
click at [158, 235] on button "button" at bounding box center [162, 233] width 23 height 17
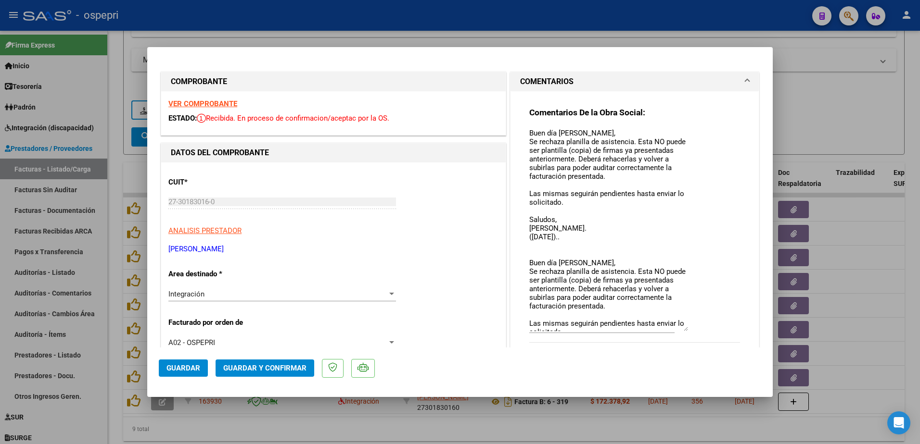
drag, startPoint x: 680, startPoint y: 146, endPoint x: 676, endPoint y: 330, distance: 184.3
click at [676, 330] on textarea "Buen día [PERSON_NAME], Se rechaza planilla de asistencia. Esta NO puede ser pl…" at bounding box center [608, 229] width 159 height 203
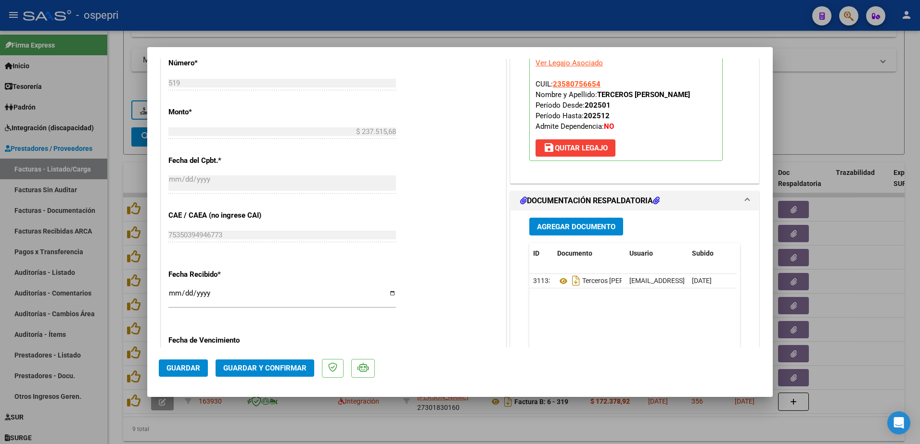
scroll to position [529, 0]
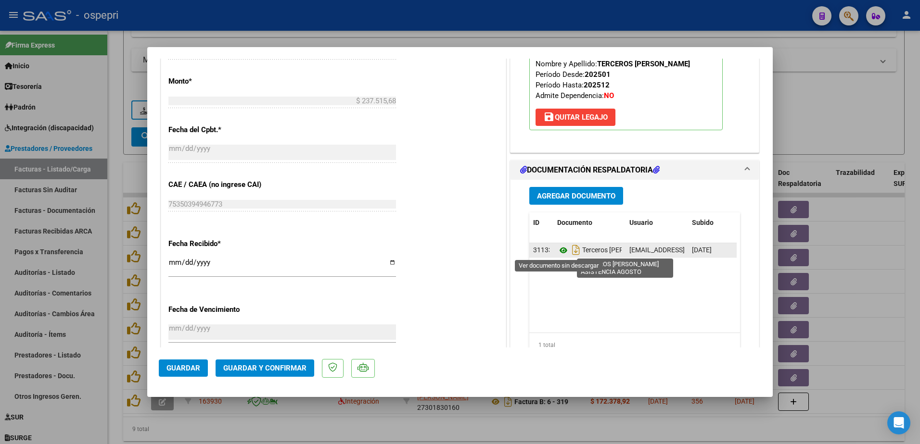
click at [558, 248] on icon at bounding box center [563, 251] width 13 height 12
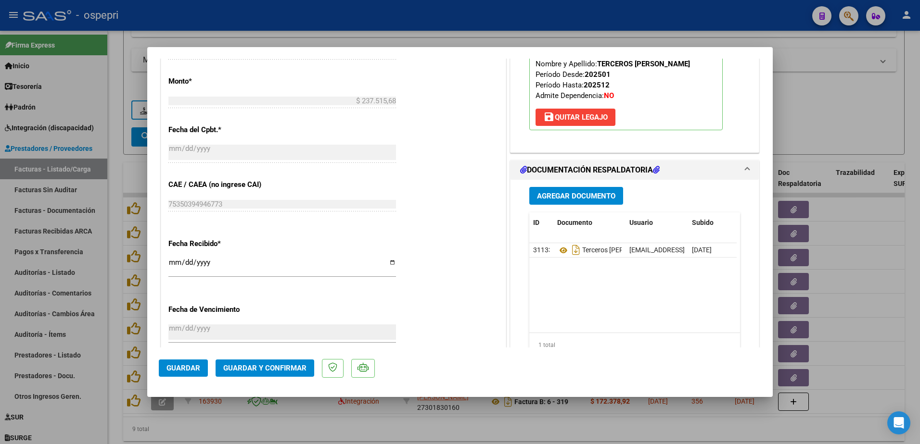
type input "$ 0,00"
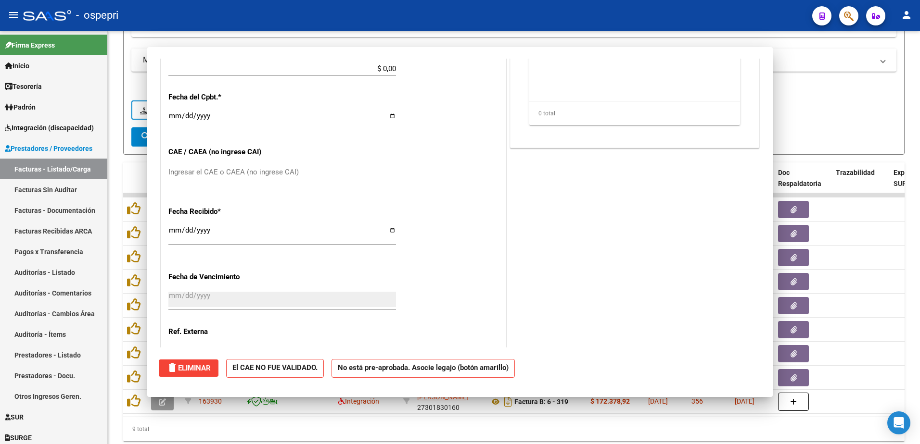
scroll to position [497, 0]
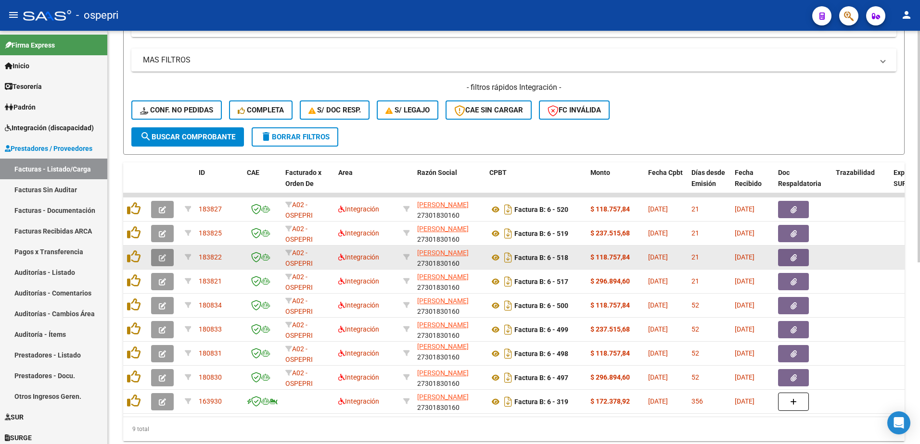
click at [157, 257] on button "button" at bounding box center [162, 257] width 23 height 17
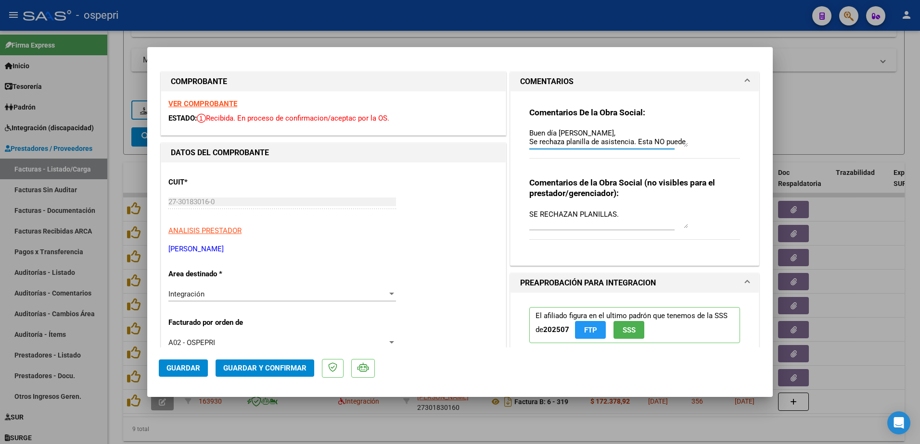
drag, startPoint x: 682, startPoint y: 147, endPoint x: 678, endPoint y: 216, distance: 69.4
click at [678, 216] on div "Comentarios De la Obra Social: Buen día [PERSON_NAME], Se rechaza planilla de a…" at bounding box center [634, 174] width 225 height 166
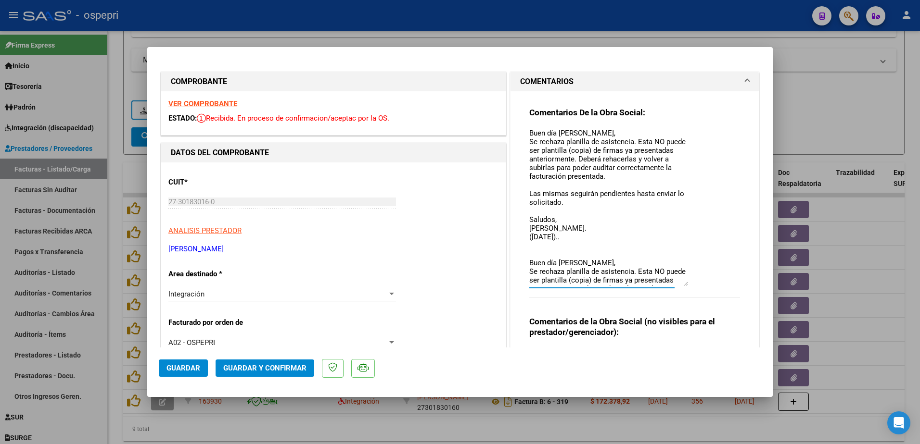
drag, startPoint x: 678, startPoint y: 144, endPoint x: 678, endPoint y: 283, distance: 139.0
click at [678, 283] on textarea "Buen día [PERSON_NAME], Se rechaza planilla de asistencia. Esta NO puede ser pl…" at bounding box center [608, 207] width 159 height 158
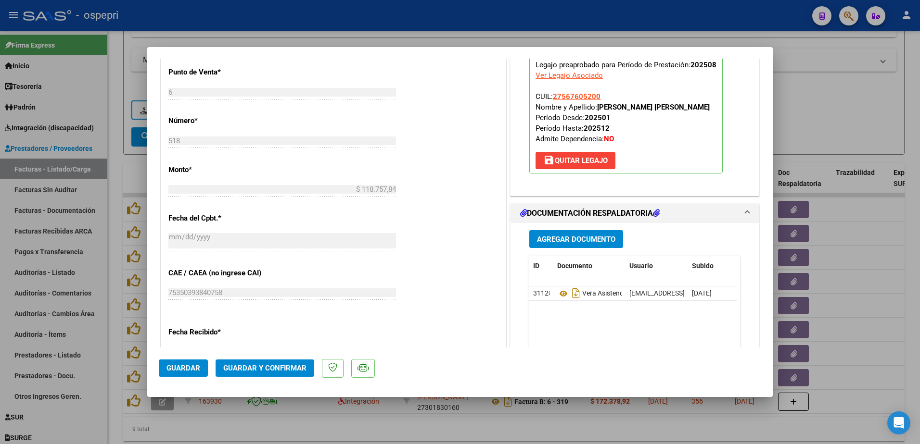
scroll to position [481, 0]
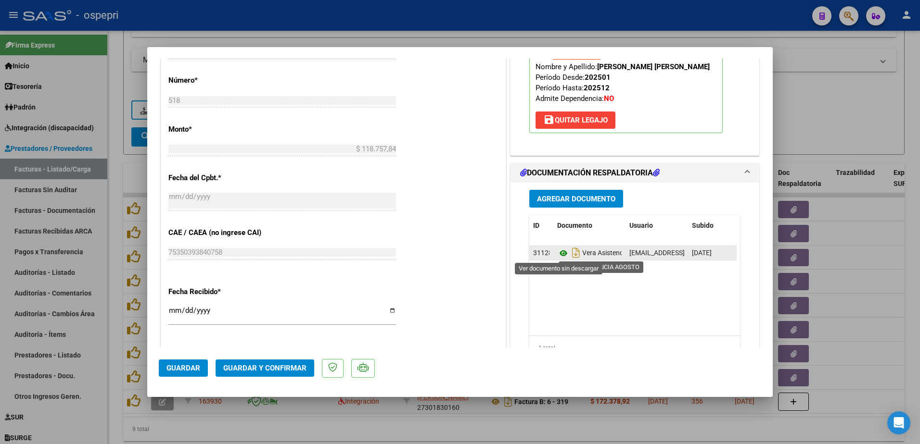
click at [560, 253] on icon at bounding box center [563, 254] width 13 height 12
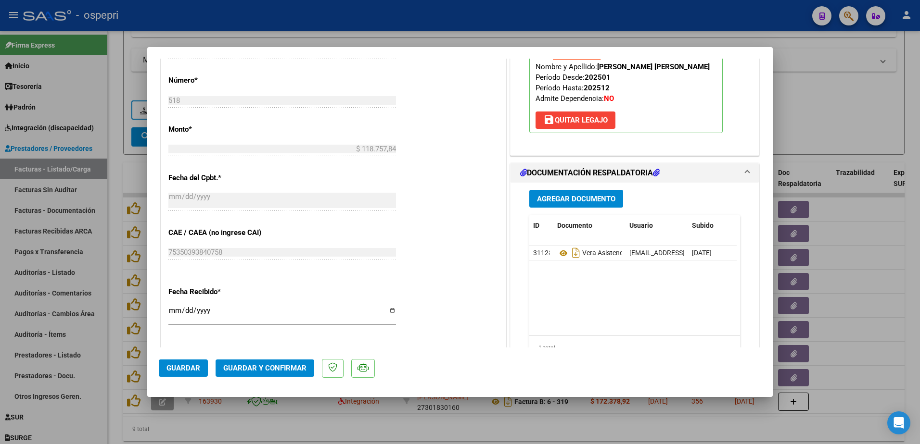
type input "$ 0,00"
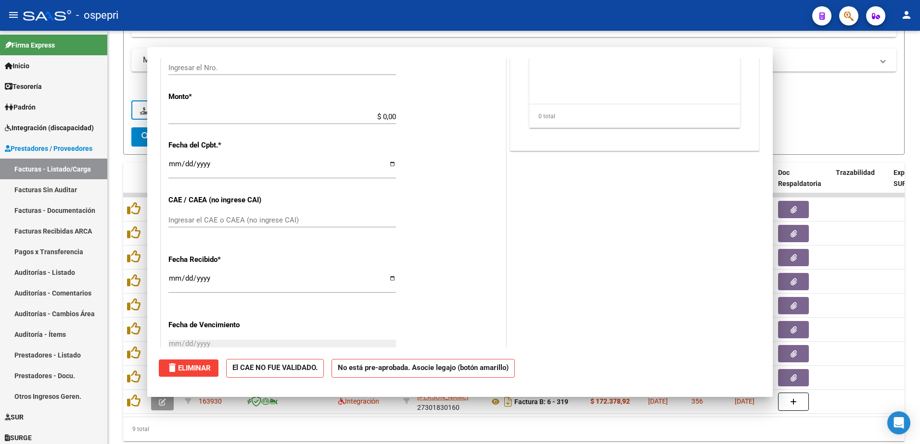
scroll to position [0, 0]
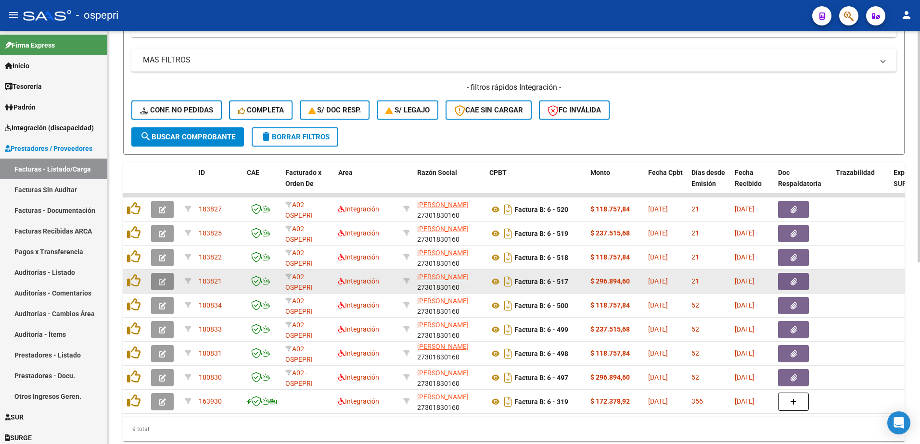
click at [160, 282] on icon "button" at bounding box center [162, 282] width 7 height 7
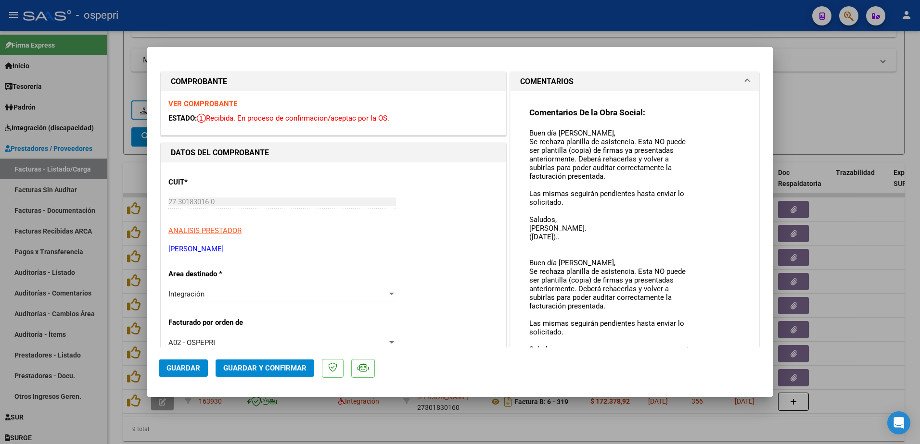
drag, startPoint x: 682, startPoint y: 143, endPoint x: 678, endPoint y: 337, distance: 193.9
click at [689, 347] on div "Comentarios De la Obra Social: Buen día [PERSON_NAME], Se rechaza planilla de a…" at bounding box center [634, 240] width 211 height 266
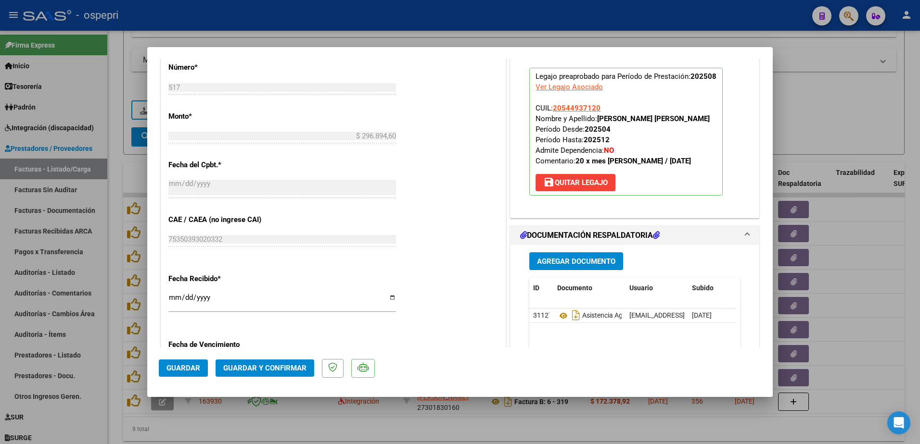
scroll to position [529, 0]
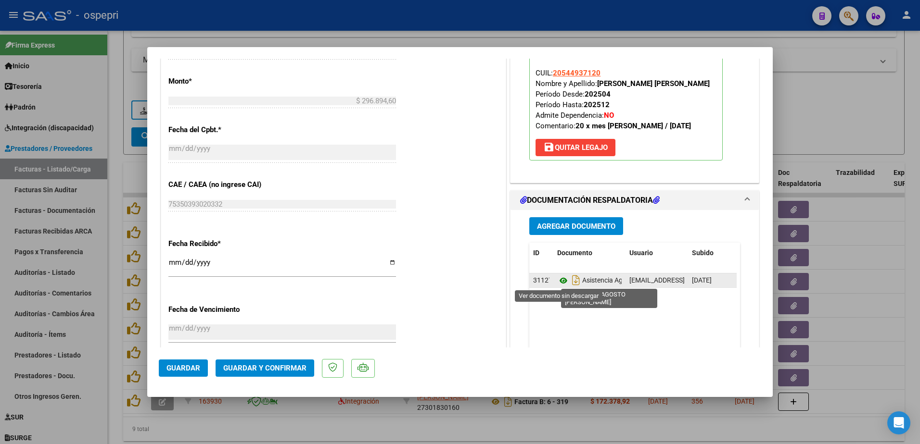
click at [559, 279] on icon at bounding box center [563, 281] width 13 height 12
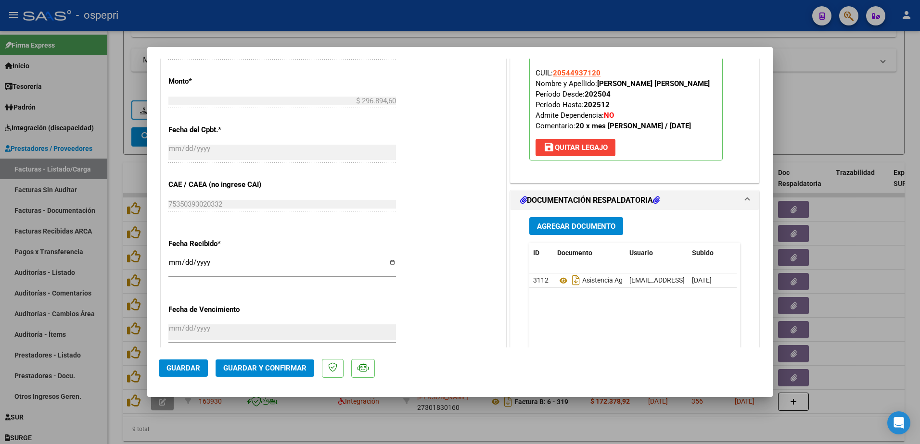
type input "$ 0,00"
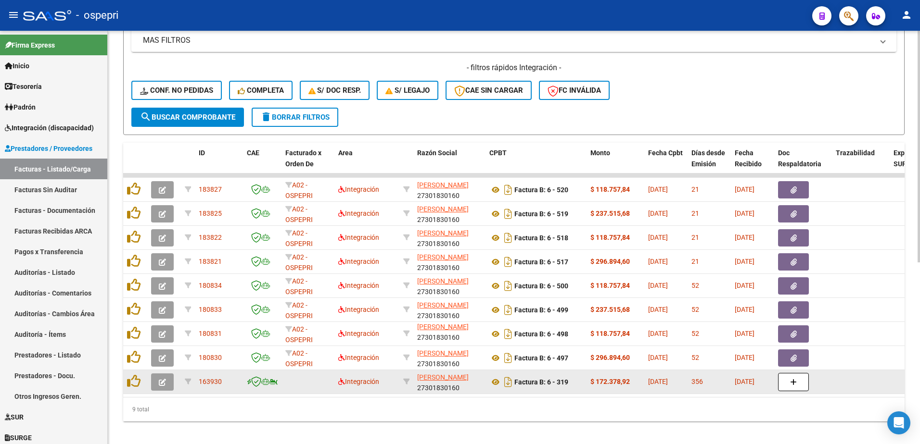
scroll to position [324, 0]
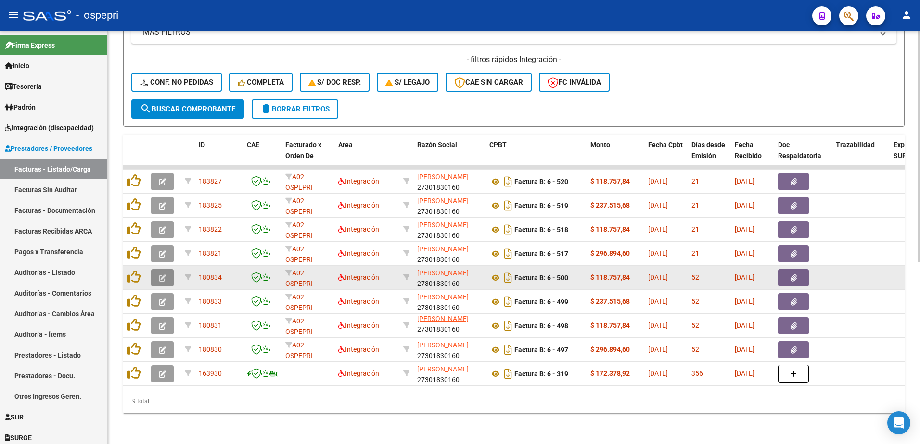
click at [156, 269] on button "button" at bounding box center [162, 277] width 23 height 17
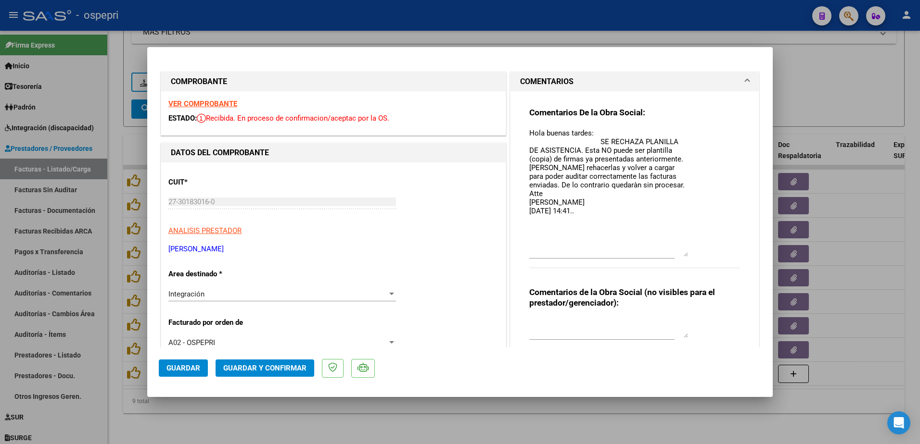
drag, startPoint x: 682, startPoint y: 146, endPoint x: 688, endPoint y: 255, distance: 109.9
click at [688, 255] on div "Comentarios De la Obra Social: Hola buenas tardes: SE RECHAZA PLANILLA DE ASIST…" at bounding box center [634, 193] width 211 height 172
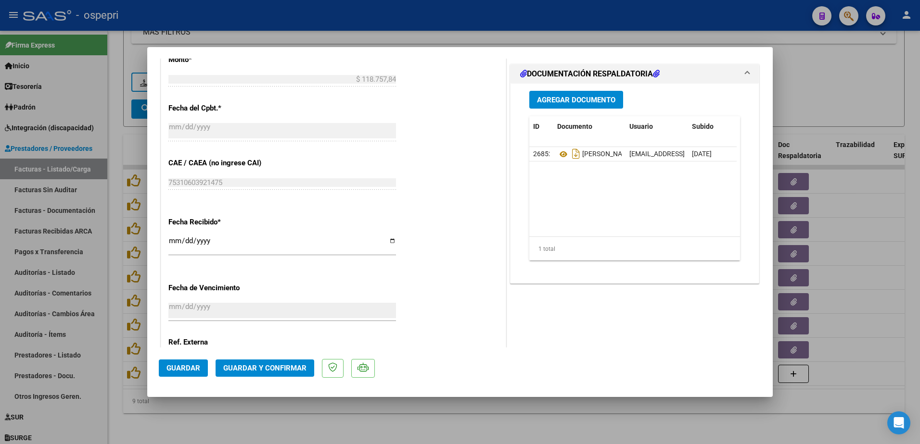
scroll to position [577, 0]
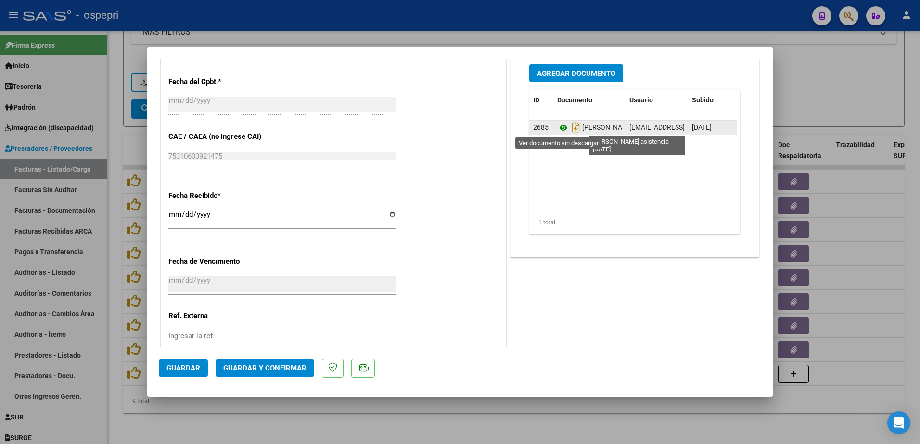
click at [558, 126] on icon at bounding box center [563, 128] width 13 height 12
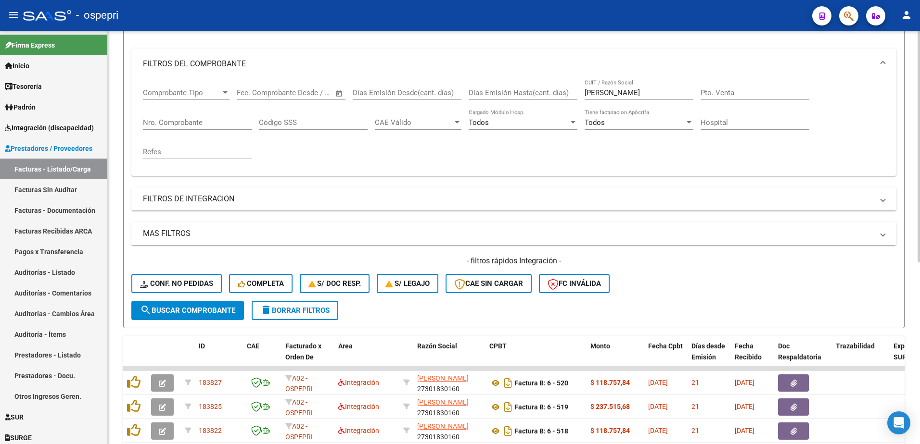
scroll to position [35, 0]
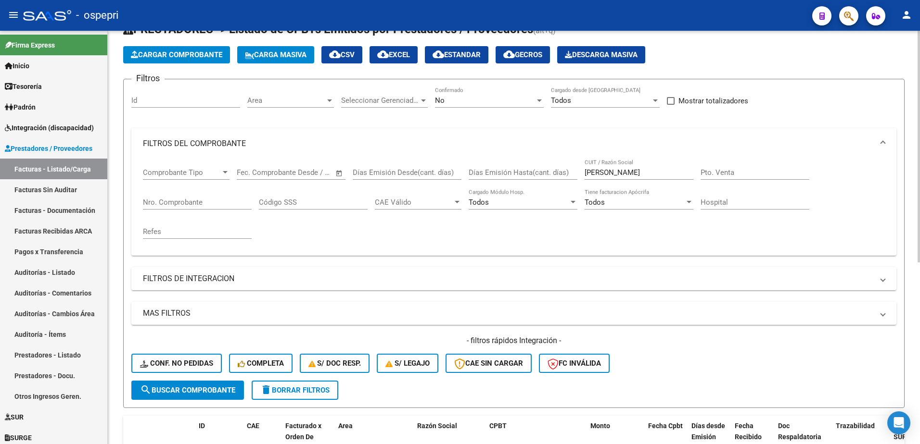
click at [540, 101] on div at bounding box center [539, 101] width 5 height 2
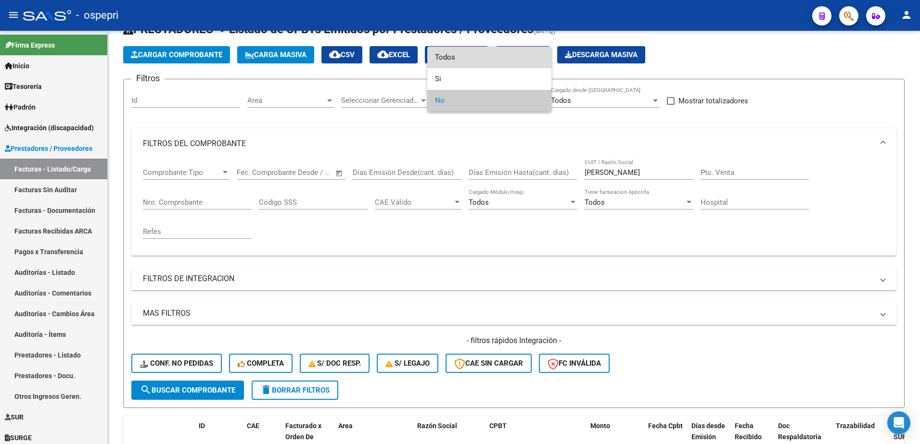
click at [470, 59] on span "Todos" at bounding box center [489, 58] width 109 height 22
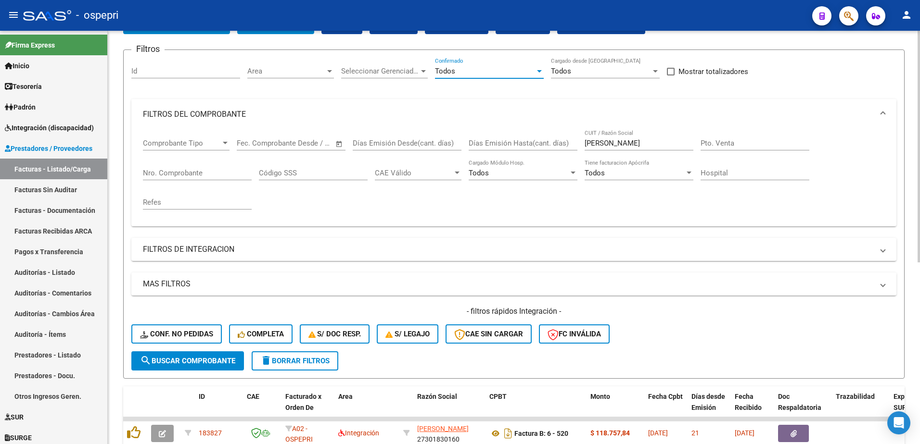
scroll to position [0, 0]
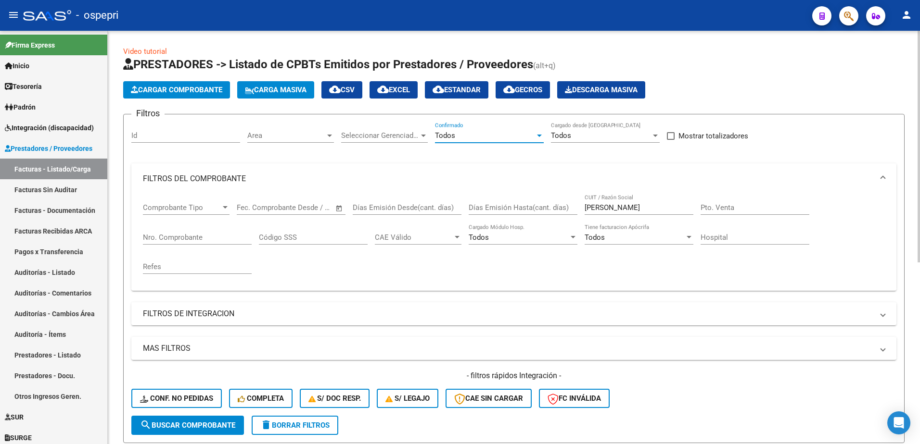
click at [628, 203] on input "[PERSON_NAME]" at bounding box center [638, 207] width 109 height 9
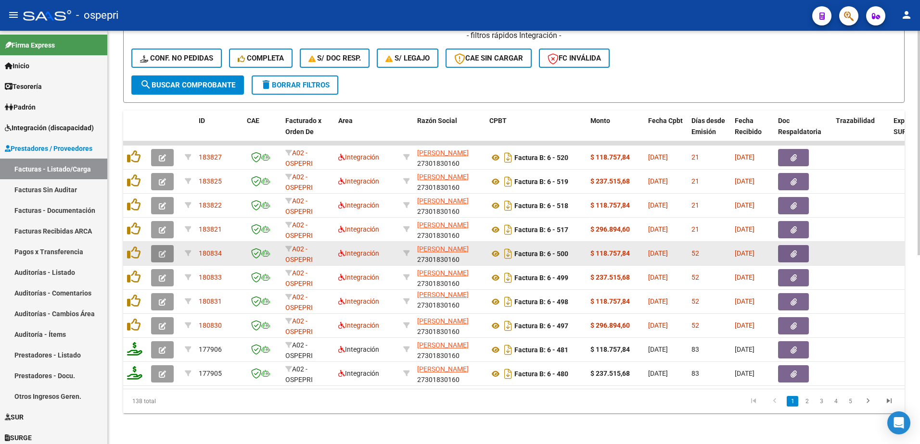
click at [159, 251] on icon "button" at bounding box center [162, 254] width 7 height 7
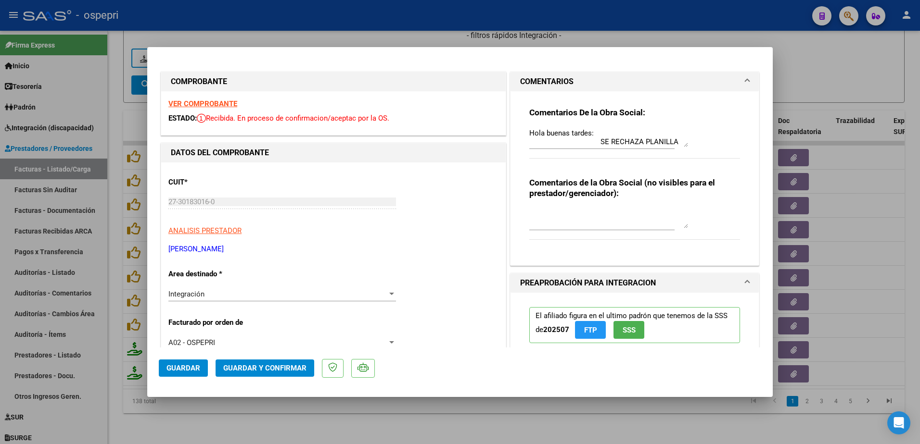
click at [209, 102] on strong "VER COMPROBANTE" at bounding box center [202, 104] width 69 height 9
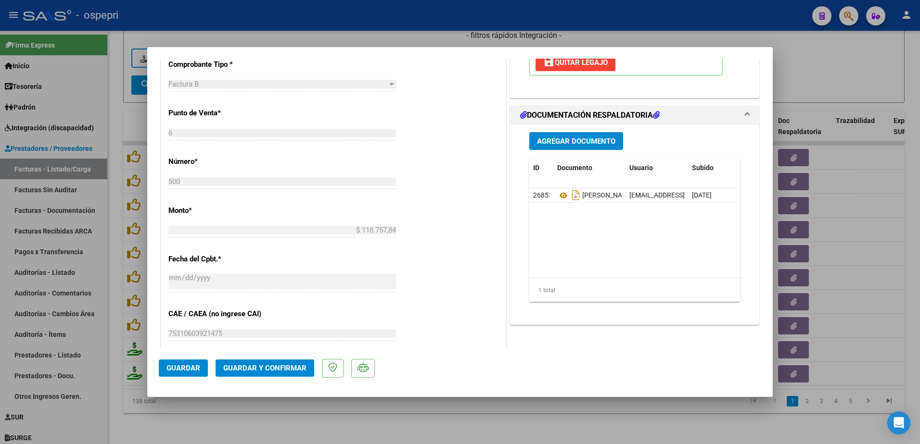
type input "$ 0,00"
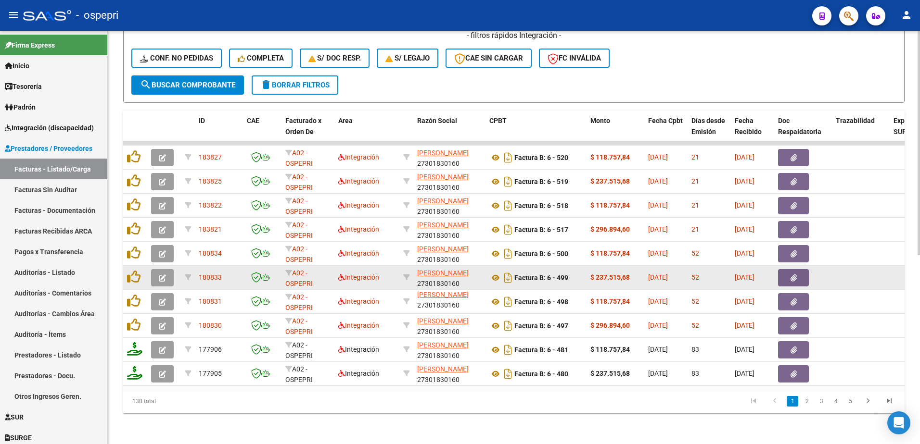
click at [160, 275] on button "button" at bounding box center [162, 277] width 23 height 17
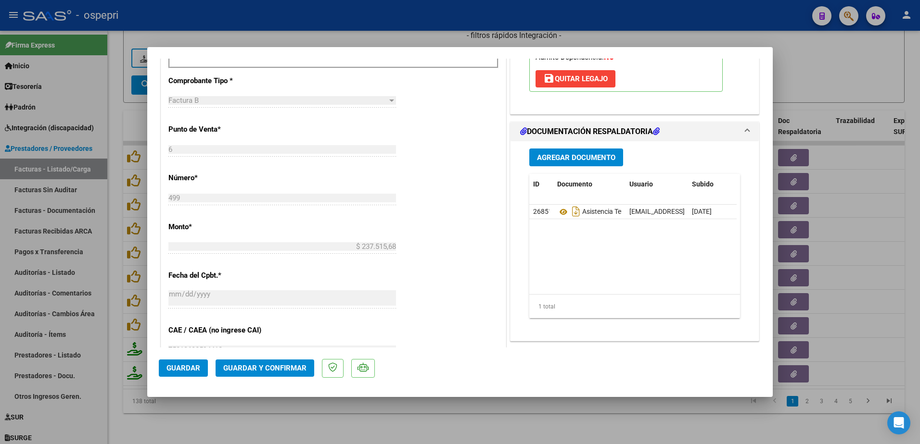
scroll to position [385, 0]
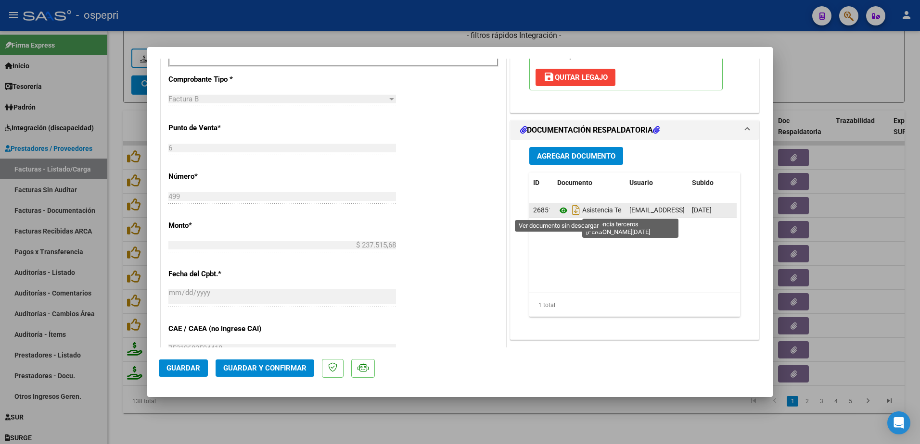
click at [559, 212] on icon at bounding box center [563, 211] width 13 height 12
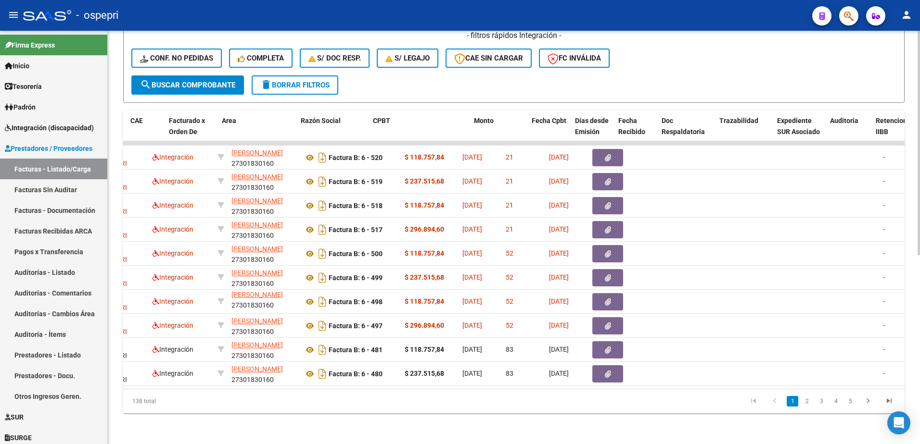
scroll to position [0, 0]
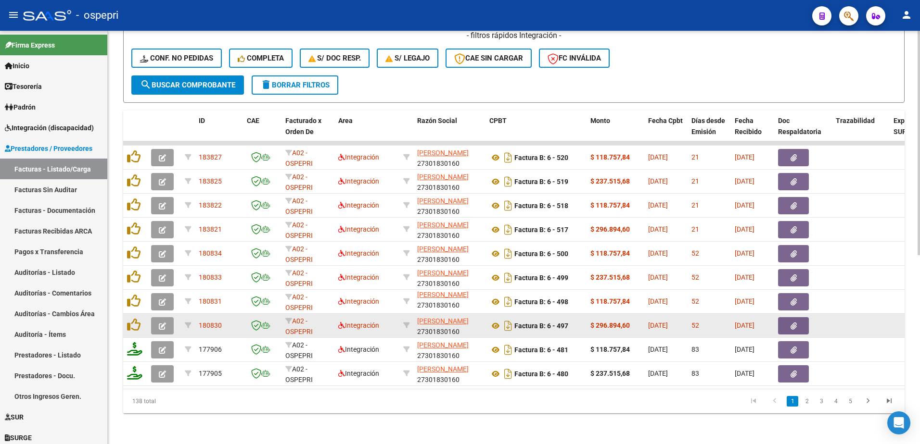
click at [164, 323] on icon "button" at bounding box center [162, 326] width 7 height 7
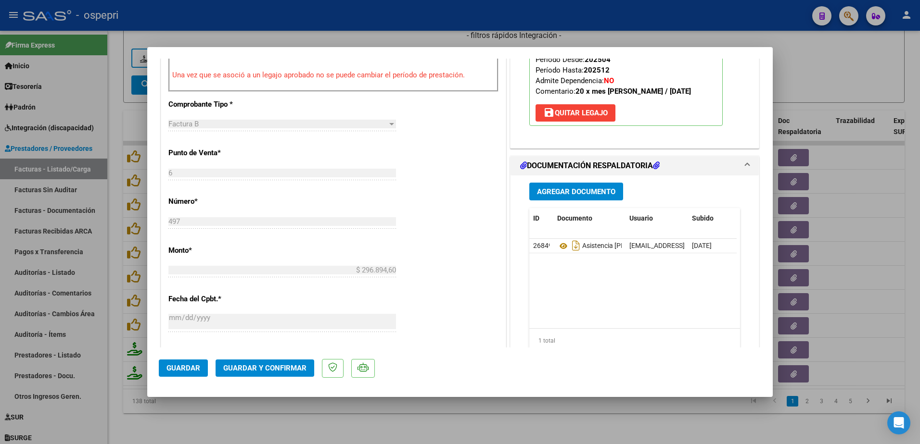
scroll to position [433, 0]
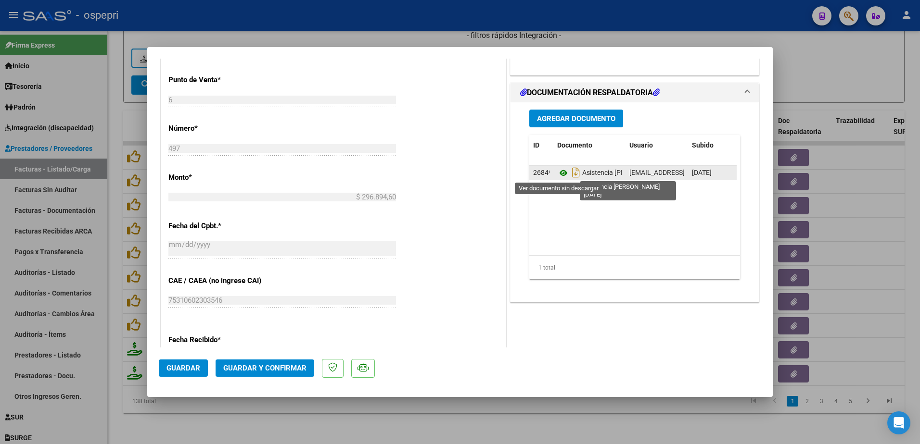
click at [559, 174] on icon at bounding box center [563, 173] width 13 height 12
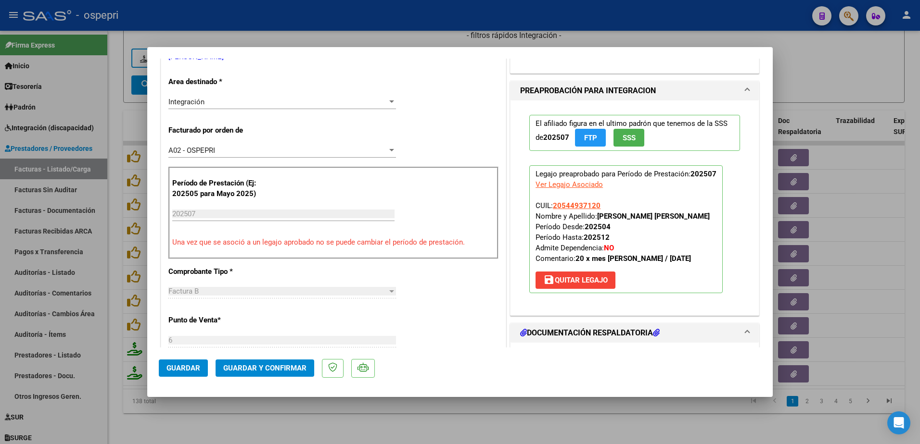
scroll to position [0, 0]
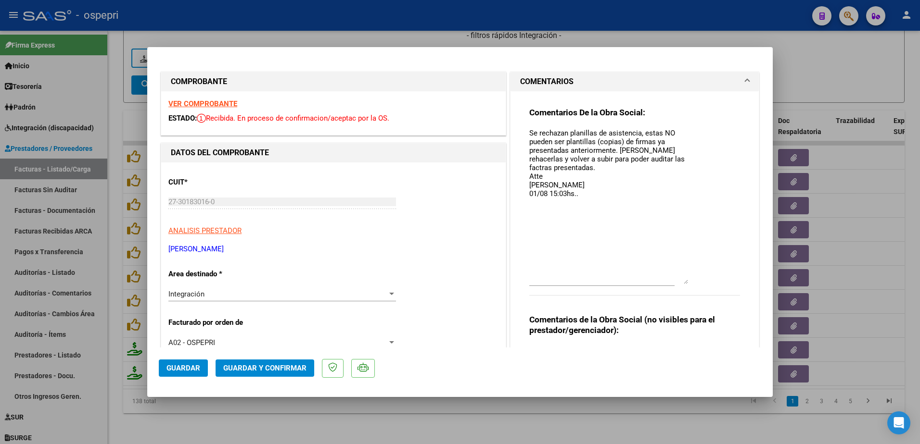
drag, startPoint x: 683, startPoint y: 144, endPoint x: 687, endPoint y: 281, distance: 137.1
click at [687, 281] on div "Comentarios De la Obra Social: Se rechazan planillas de asistencia, estas NO pu…" at bounding box center [634, 206] width 211 height 199
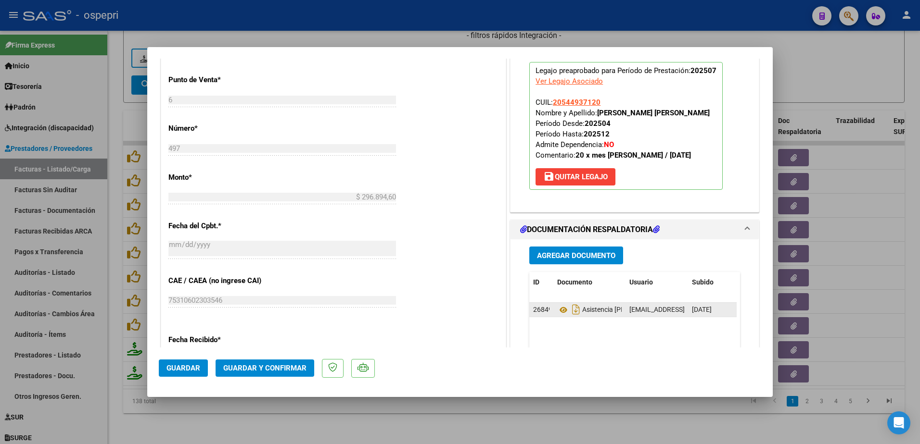
scroll to position [529, 0]
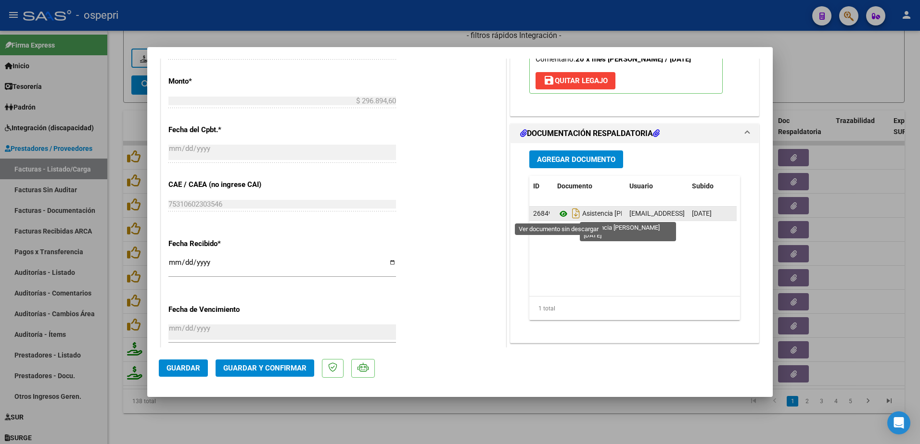
click at [559, 213] on icon at bounding box center [563, 214] width 13 height 12
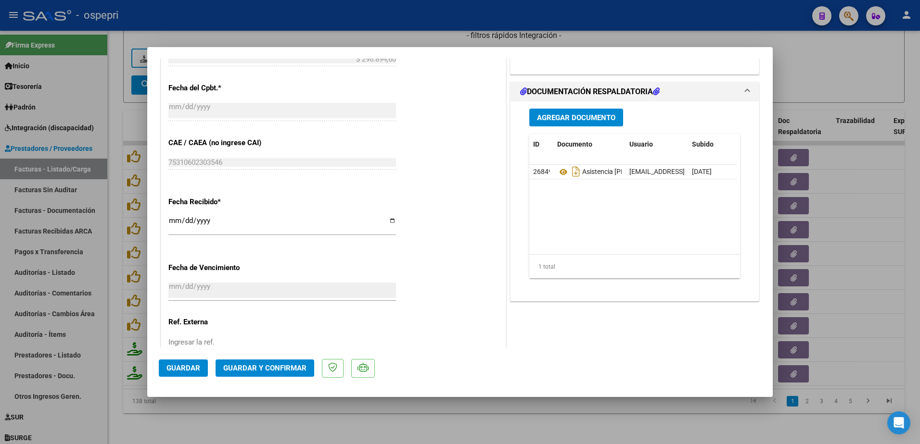
scroll to position [625, 0]
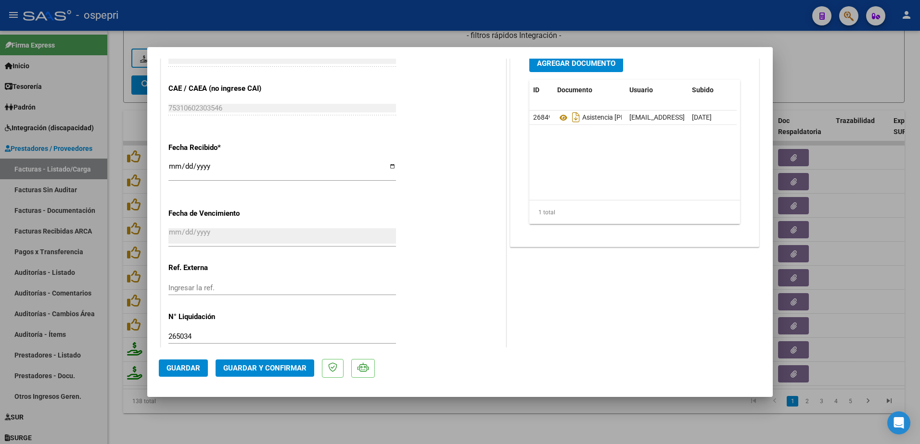
type input "$ 0,00"
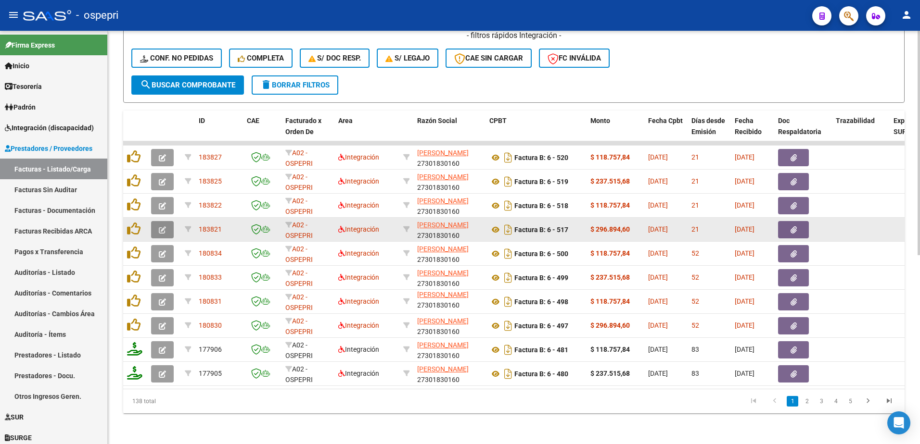
click at [161, 227] on icon "button" at bounding box center [162, 230] width 7 height 7
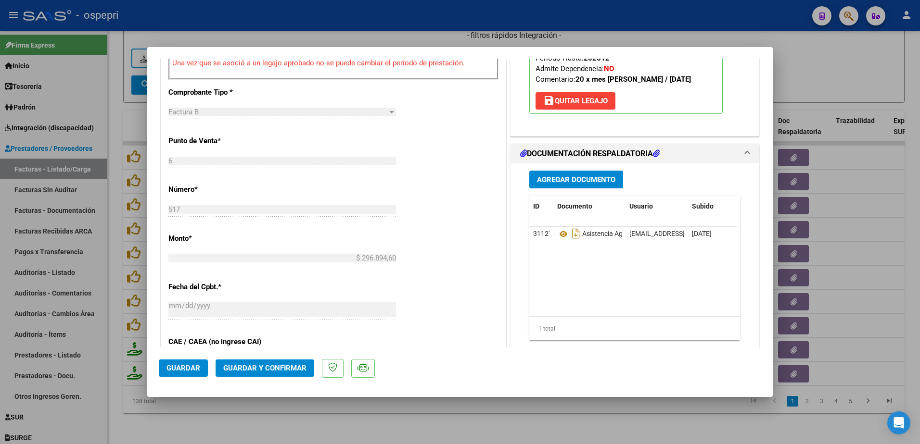
scroll to position [433, 0]
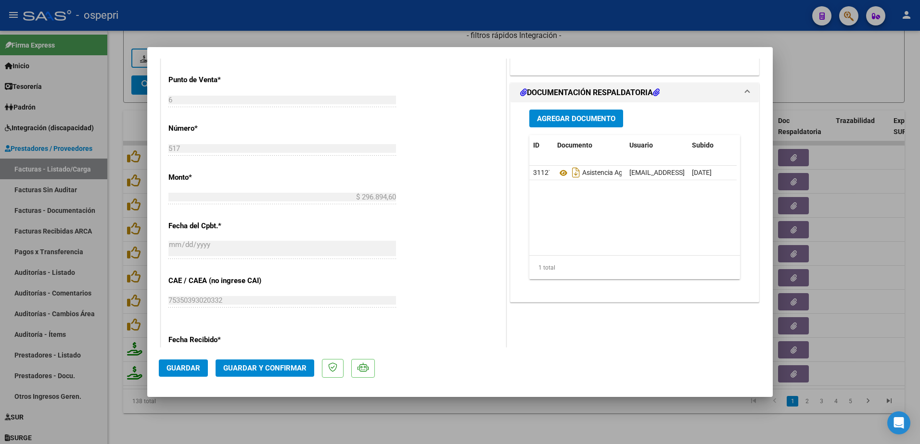
type input "$ 0,00"
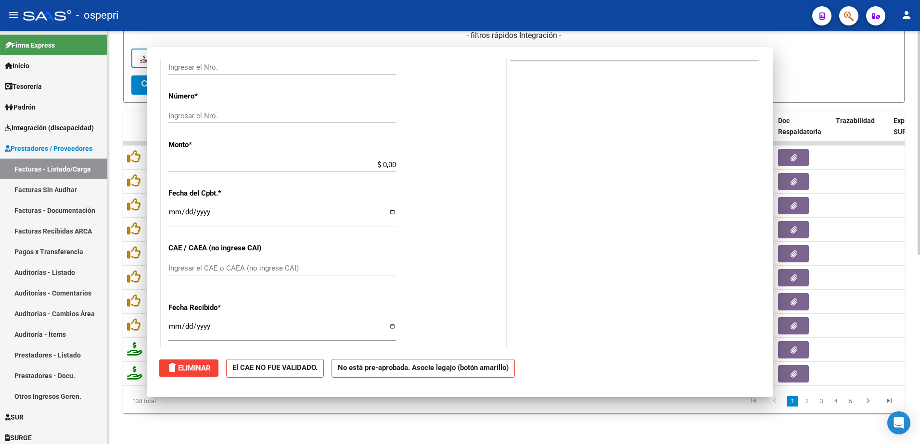
scroll to position [401, 0]
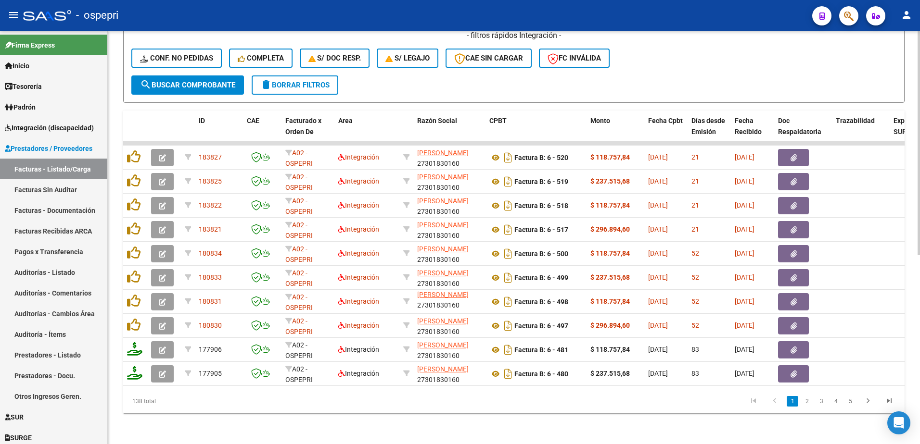
click at [714, 62] on div "- filtros rápidos Integración - Conf. no pedidas Completa S/ Doc Resp. S/ legaj…" at bounding box center [513, 52] width 765 height 45
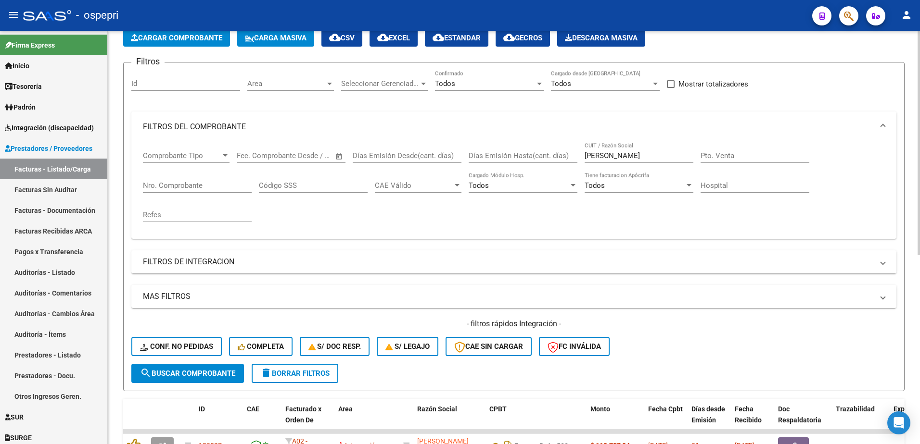
scroll to position [0, 0]
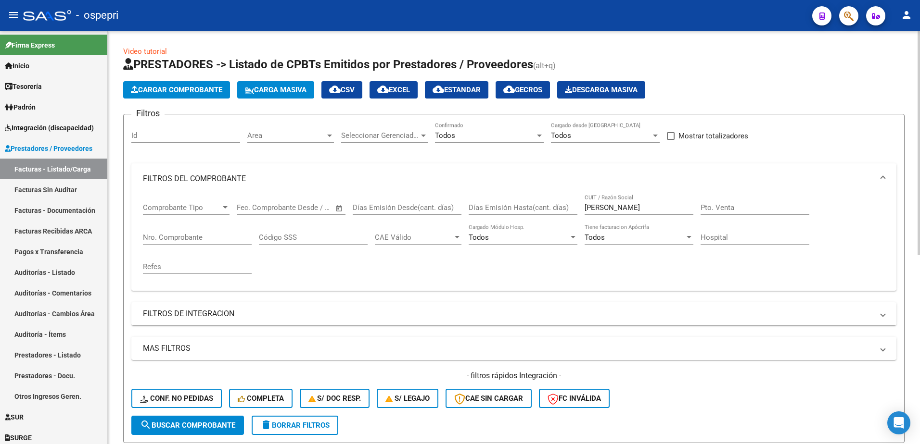
click at [628, 207] on input "[PERSON_NAME]" at bounding box center [638, 207] width 109 height 9
click at [303, 421] on span "delete Borrar Filtros" at bounding box center [294, 425] width 69 height 9
click at [618, 205] on input "CUIT / Razón Social" at bounding box center [638, 207] width 109 height 9
click at [538, 134] on div at bounding box center [539, 136] width 9 height 8
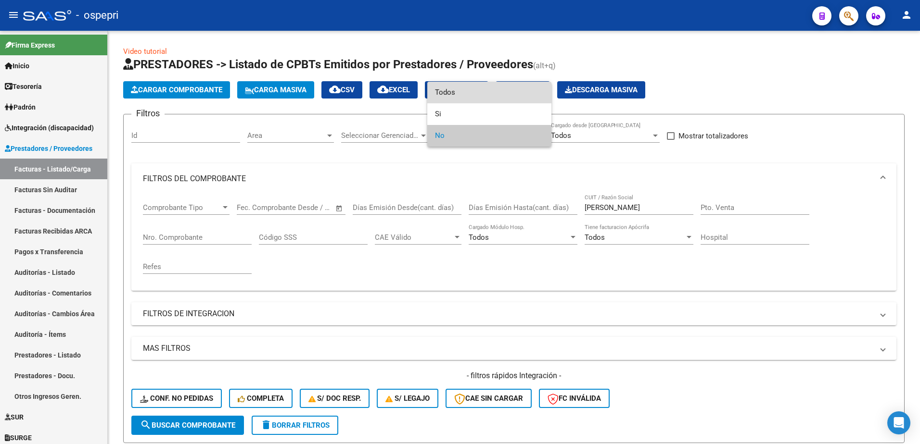
click at [456, 90] on span "Todos" at bounding box center [489, 93] width 109 height 22
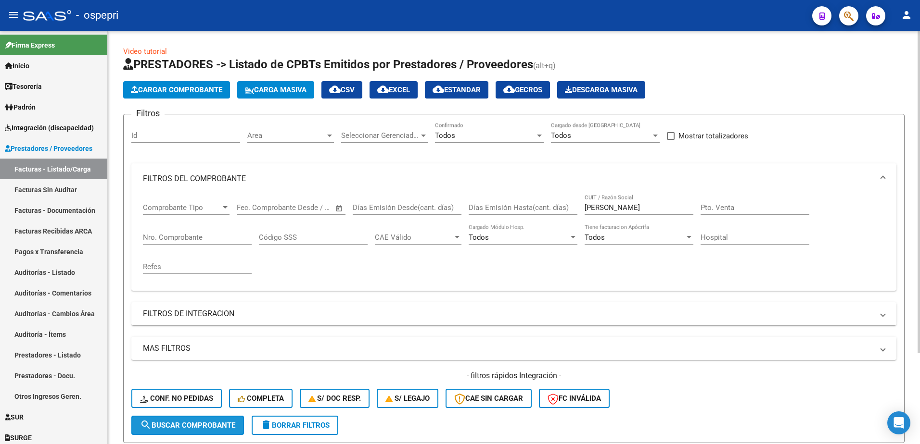
click at [220, 432] on button "search Buscar Comprobante" at bounding box center [187, 425] width 113 height 19
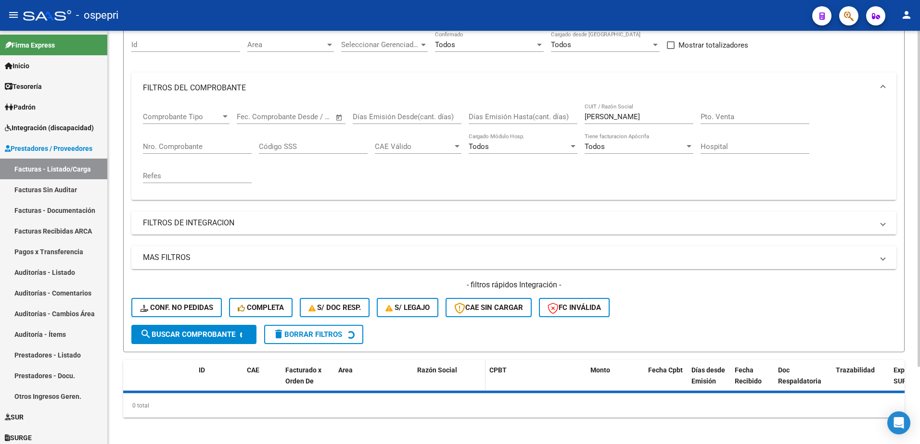
scroll to position [95, 0]
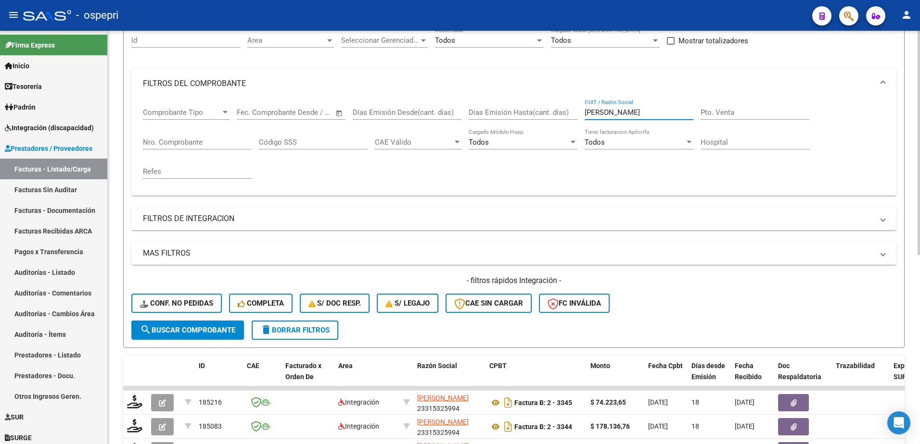
click at [620, 111] on input "[PERSON_NAME]" at bounding box center [638, 112] width 109 height 9
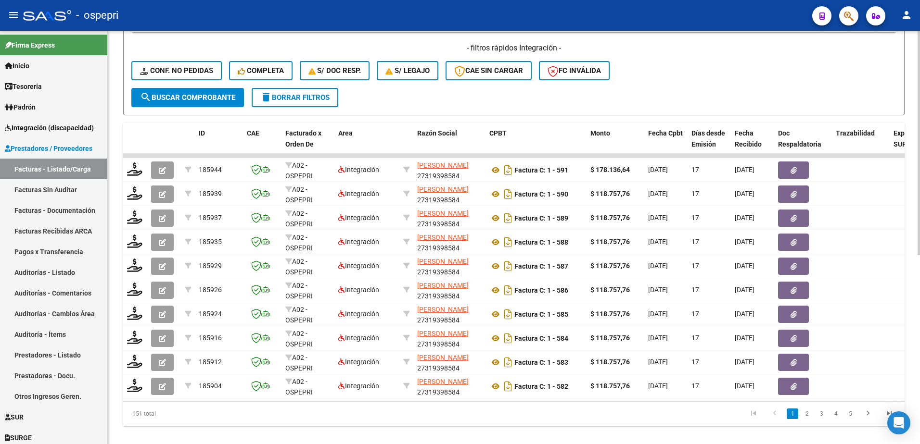
scroll to position [337, 0]
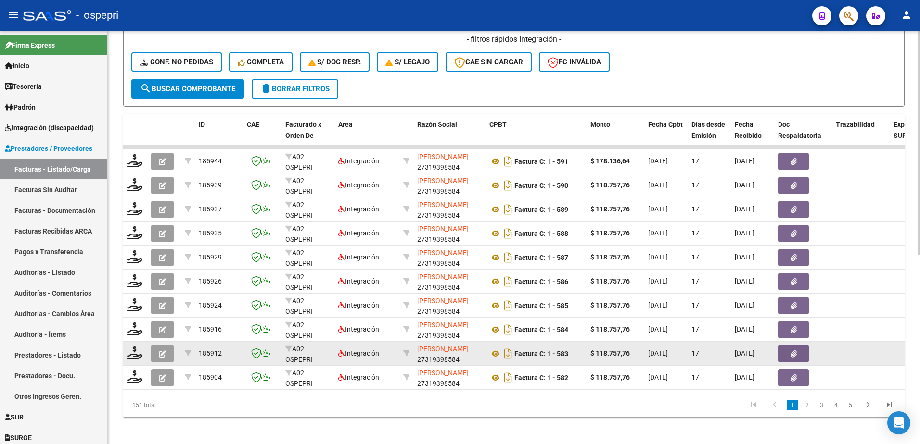
type input "[PERSON_NAME]"
click at [165, 355] on icon "button" at bounding box center [162, 354] width 7 height 7
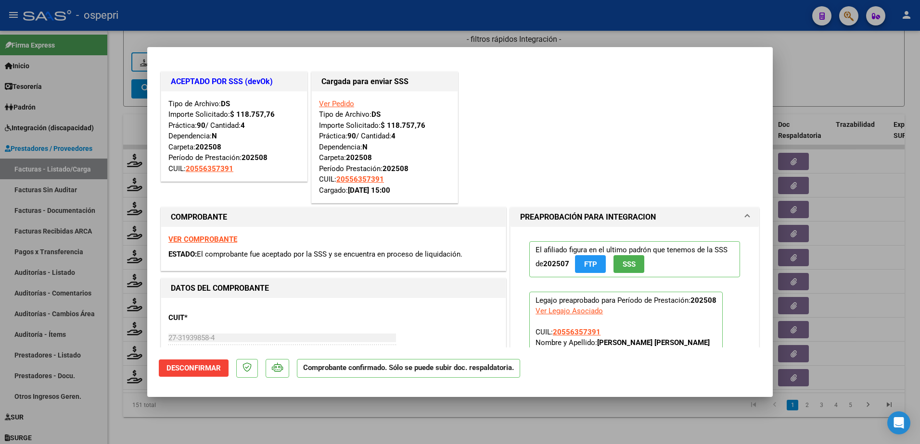
type input "$ 0,00"
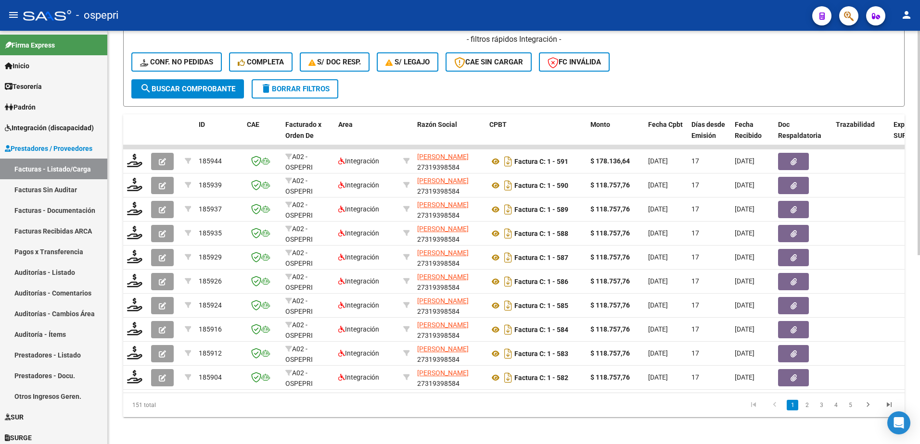
click at [748, 77] on div "- filtros rápidos Integración - Conf. no pedidas Completa S/ Doc Resp. S/ legaj…" at bounding box center [513, 56] width 765 height 45
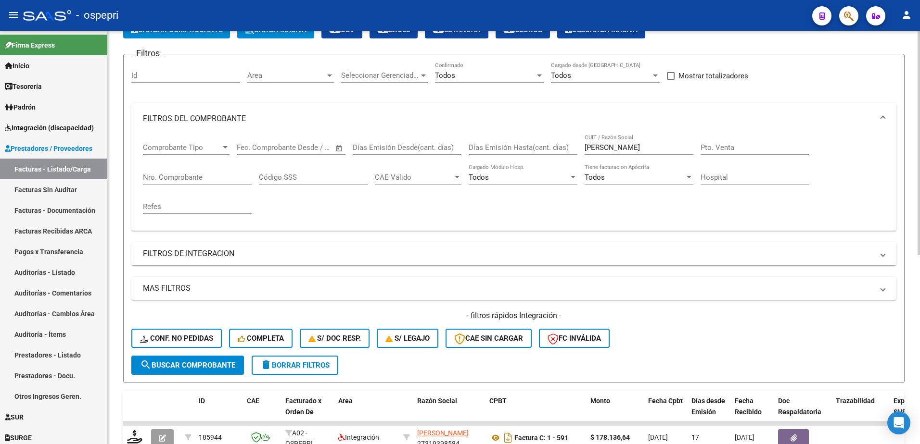
scroll to position [0, 0]
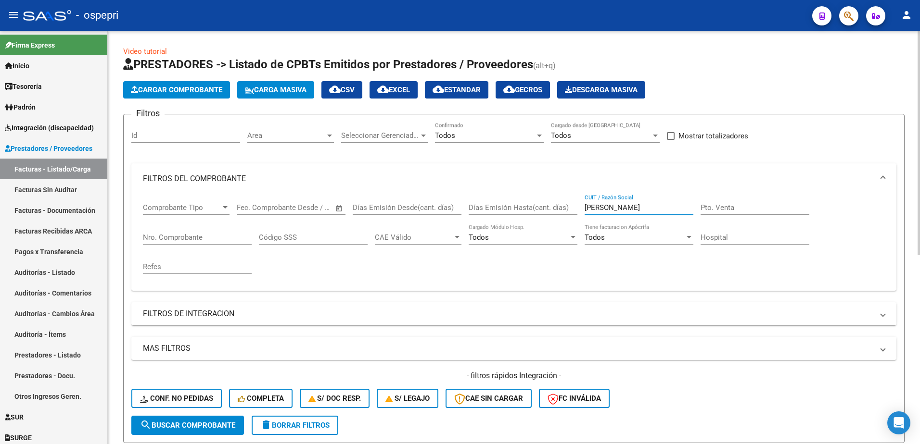
click at [644, 210] on input "[PERSON_NAME]" at bounding box center [638, 207] width 109 height 9
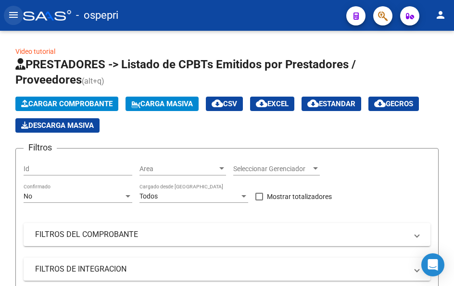
click at [13, 14] on mat-icon "menu" at bounding box center [14, 15] width 12 height 12
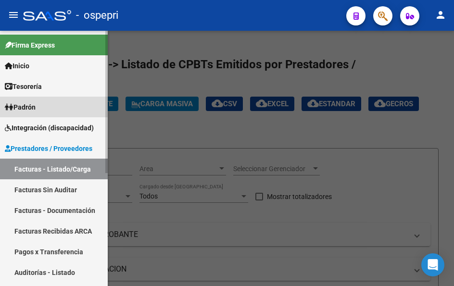
click at [30, 105] on span "Padrón" at bounding box center [20, 107] width 31 height 11
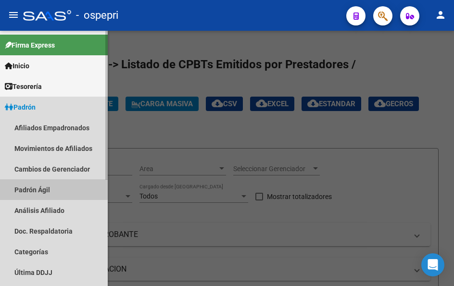
click at [28, 184] on link "Padrón Ágil" at bounding box center [54, 189] width 108 height 21
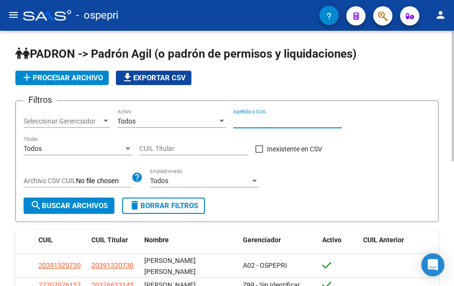
click at [270, 118] on input "Apellido o CUIL" at bounding box center [287, 121] width 109 height 8
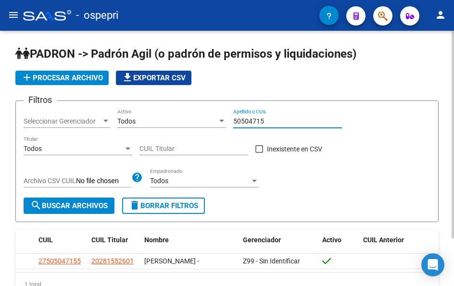
type input "50504715"
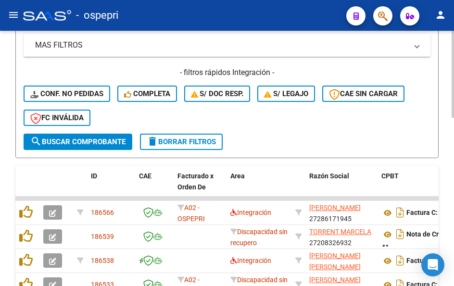
scroll to position [289, 0]
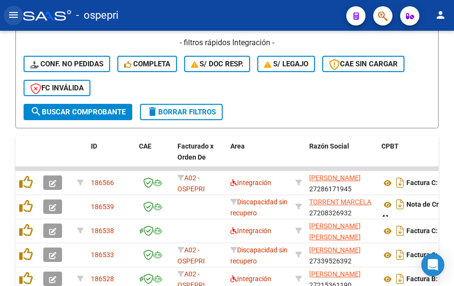
click at [12, 12] on mat-icon "menu" at bounding box center [14, 15] width 12 height 12
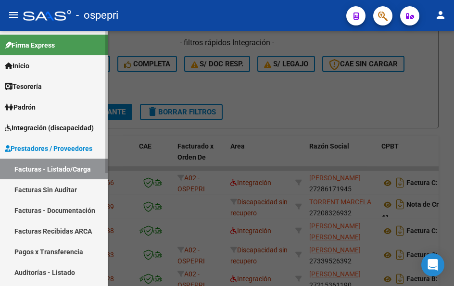
click at [38, 127] on span "Integración (discapacidad)" at bounding box center [49, 128] width 89 height 11
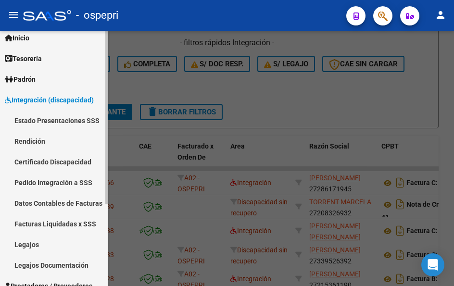
scroll to position [96, 0]
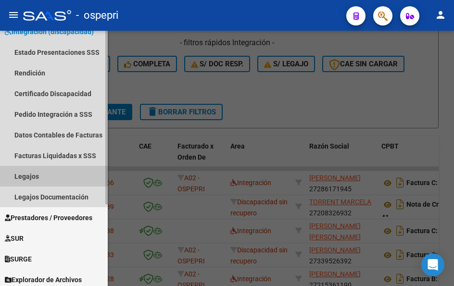
click at [37, 177] on link "Legajos" at bounding box center [54, 176] width 108 height 21
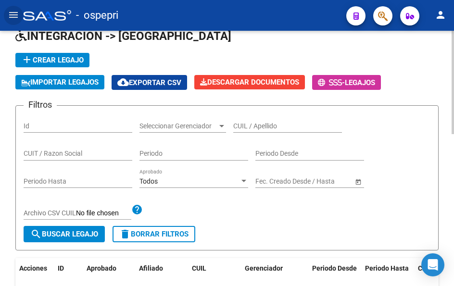
scroll to position [48, 0]
